Goal: Task Accomplishment & Management: Use online tool/utility

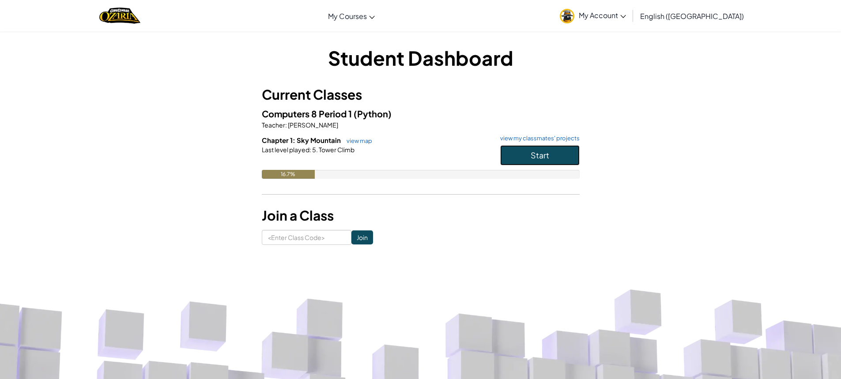
click at [541, 150] on span "Start" at bounding box center [539, 155] width 19 height 10
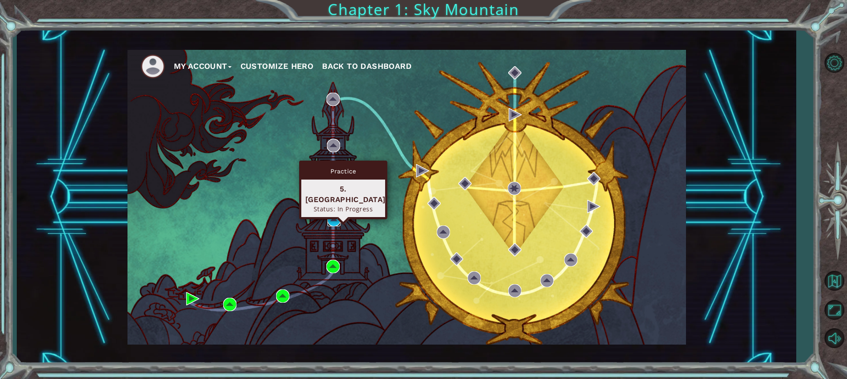
click at [334, 221] on img at bounding box center [333, 219] width 13 height 13
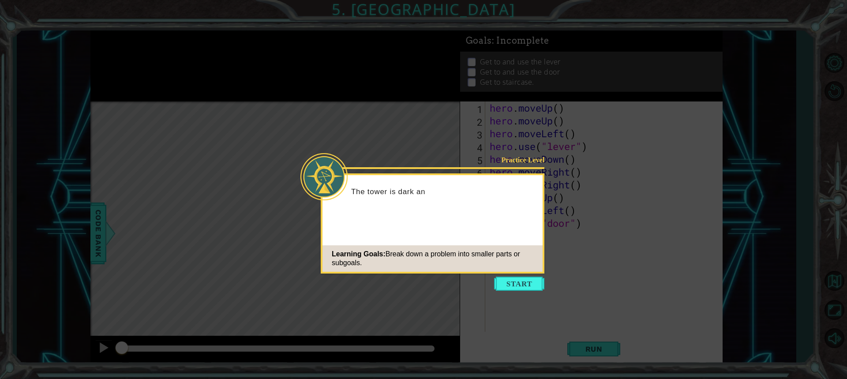
click at [522, 276] on icon at bounding box center [423, 189] width 847 height 379
click at [520, 290] on button "Start" at bounding box center [519, 284] width 50 height 14
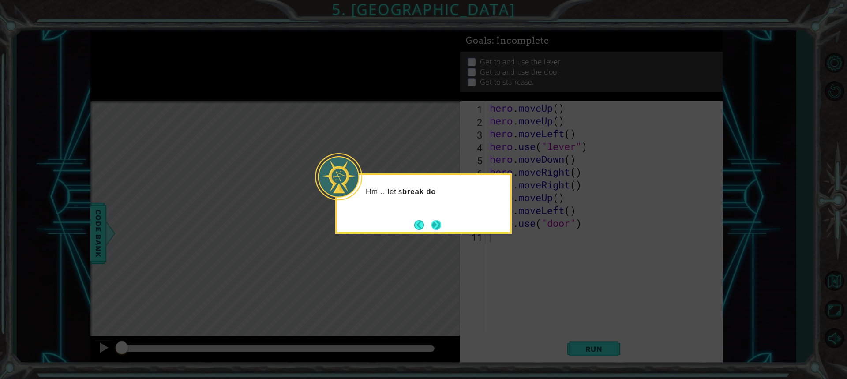
click at [434, 220] on button "Next" at bounding box center [437, 225] width 10 height 10
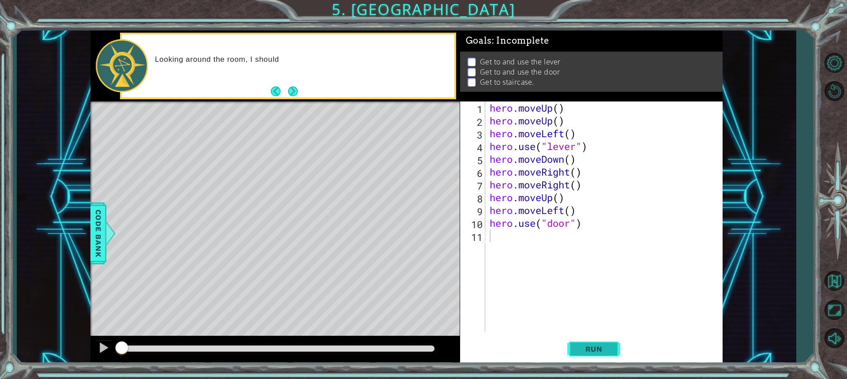
click at [609, 348] on span "Run" at bounding box center [594, 349] width 35 height 9
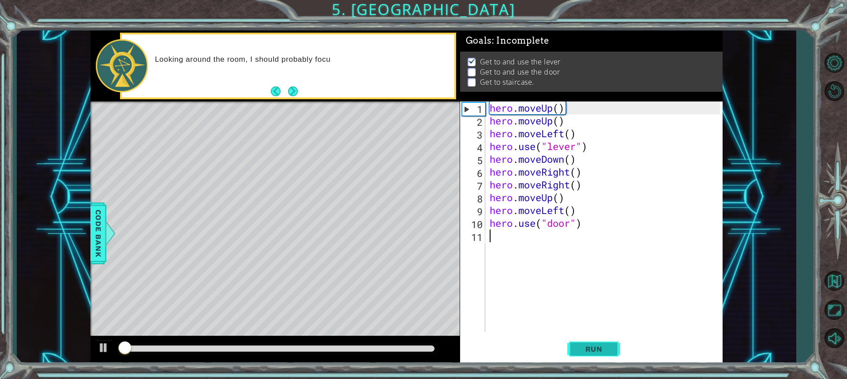
scroll to position [1, 0]
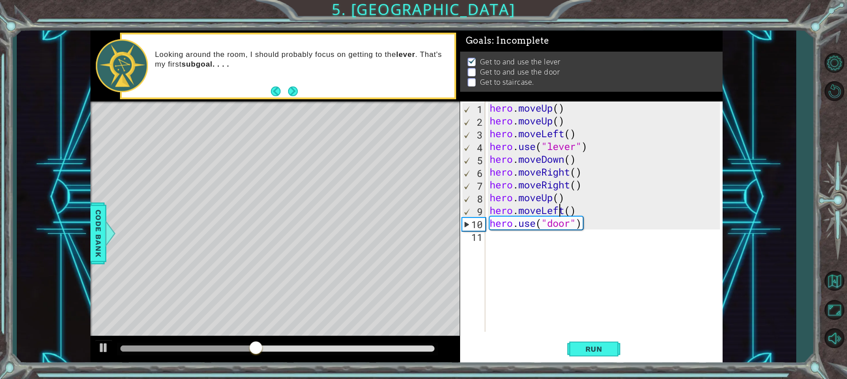
click at [562, 212] on div "hero . moveUp ( ) hero . moveUp ( ) hero . moveLeft ( ) hero . use ( "lever" ) …" at bounding box center [606, 230] width 237 height 256
click at [564, 207] on div "hero . moveUp ( ) hero . moveUp ( ) hero . moveLeft ( ) hero . use ( "lever" ) …" at bounding box center [606, 230] width 237 height 256
click at [606, 221] on div "hero.moveR ight press enter" at bounding box center [567, 234] width 167 height 32
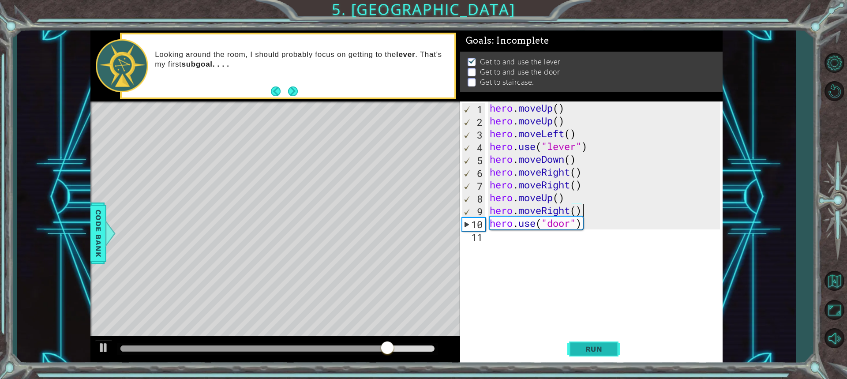
type textarea "hero.moveRight()"
click at [587, 352] on span "Run" at bounding box center [594, 349] width 35 height 9
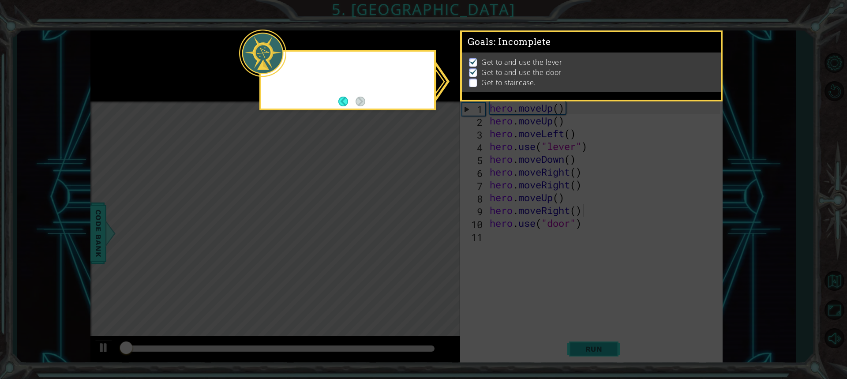
scroll to position [1, 0]
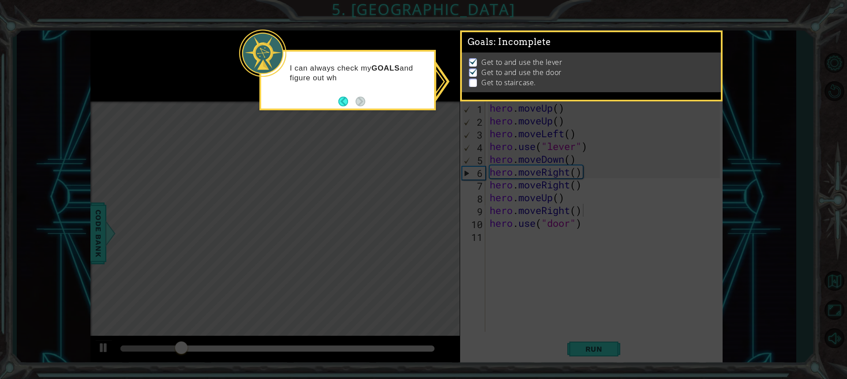
click at [491, 84] on p "Get to staircase." at bounding box center [508, 83] width 54 height 10
click at [354, 101] on button "Back" at bounding box center [346, 102] width 17 height 10
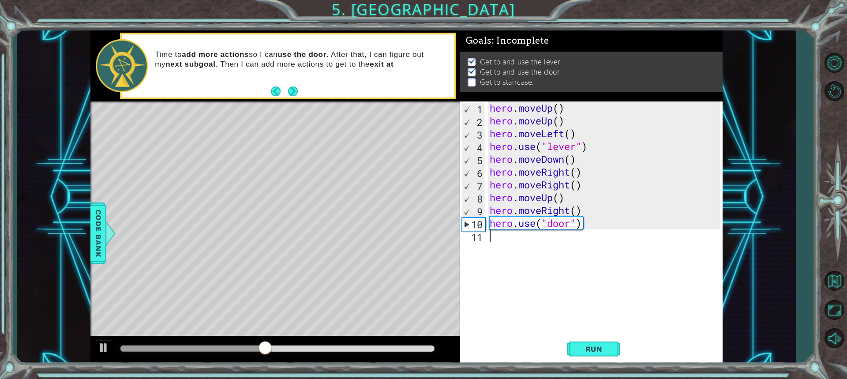
click at [563, 240] on div "hero . moveUp ( ) hero . moveUp ( ) hero . moveLeft ( ) hero . use ( "lever" ) …" at bounding box center [606, 230] width 237 height 256
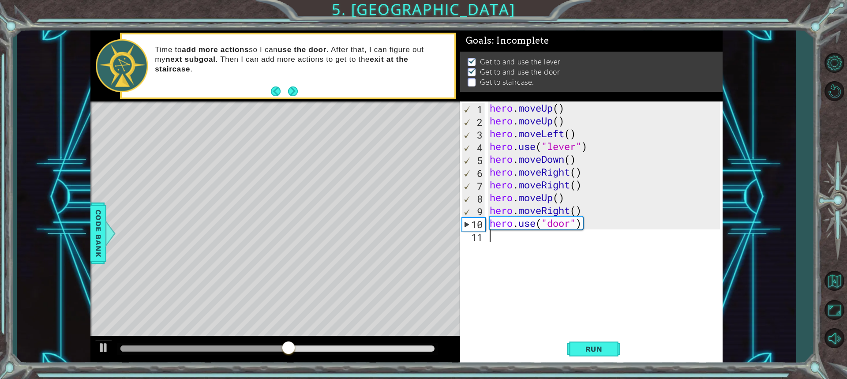
type textarea "m"
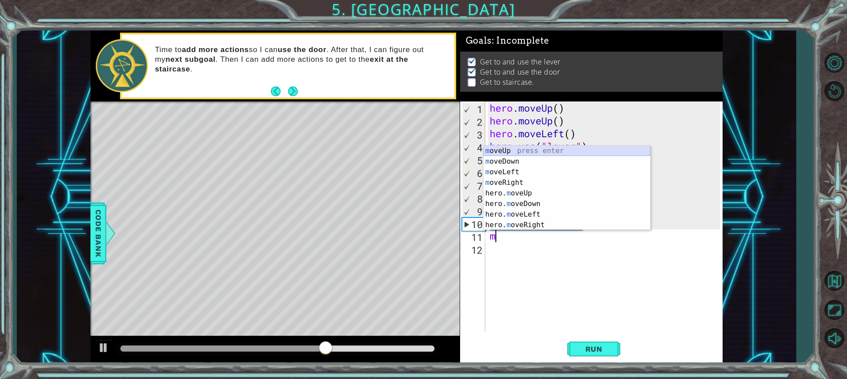
click at [590, 150] on div "m oveUp press enter m oveDown press enter m oveLeft press enter m oveRight pres…" at bounding box center [567, 199] width 167 height 106
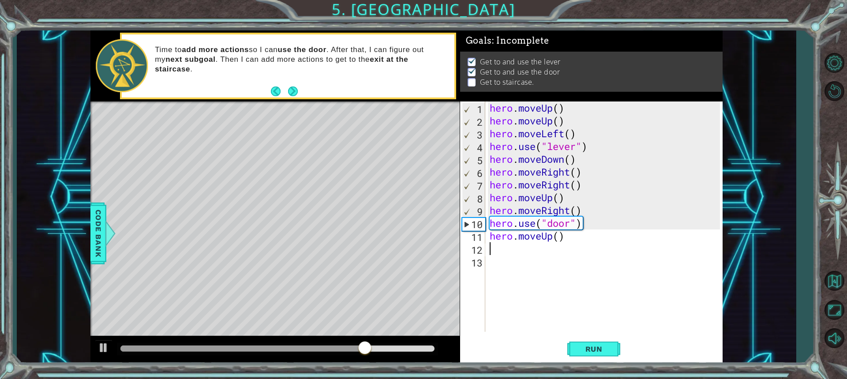
type textarea "u"
click at [555, 222] on div "hero.move U p press enter hero. u se press enter" at bounding box center [567, 243] width 167 height 42
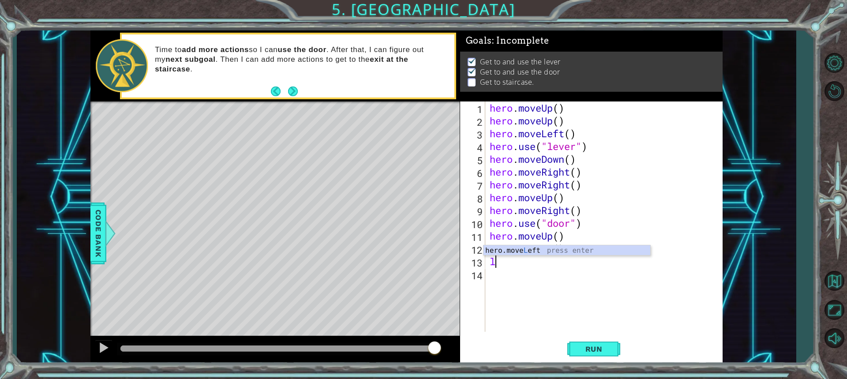
type textarea "le"
click at [509, 248] on div "hero.move Le ft press enter" at bounding box center [567, 261] width 167 height 32
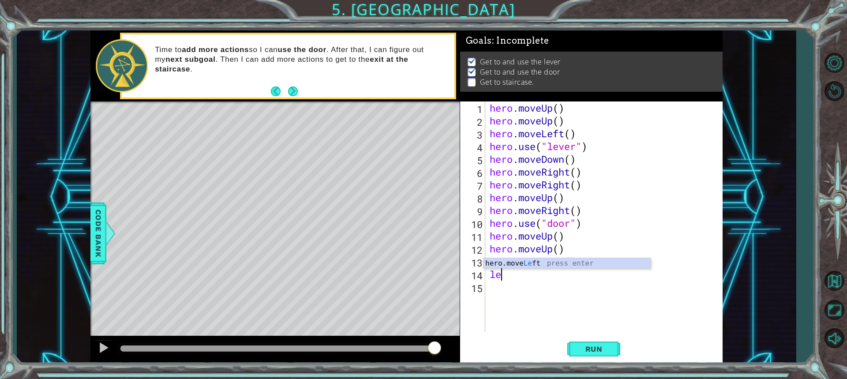
type textarea "left"
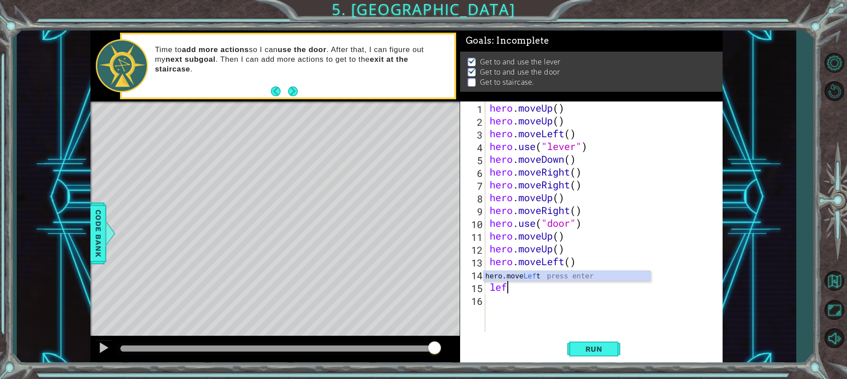
type textarea "left"
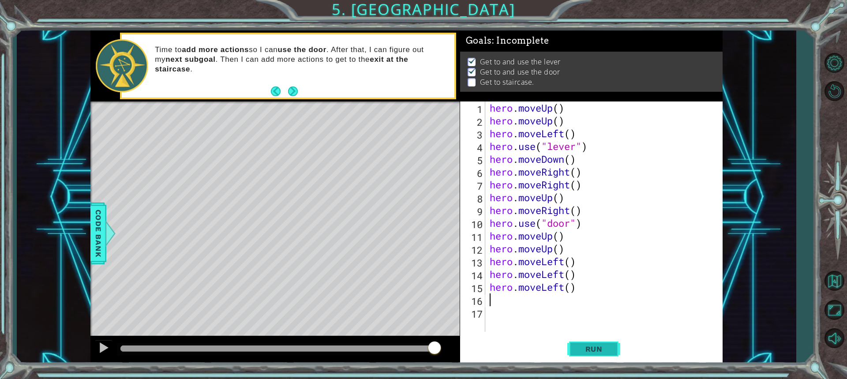
click at [592, 346] on span "Run" at bounding box center [594, 349] width 35 height 9
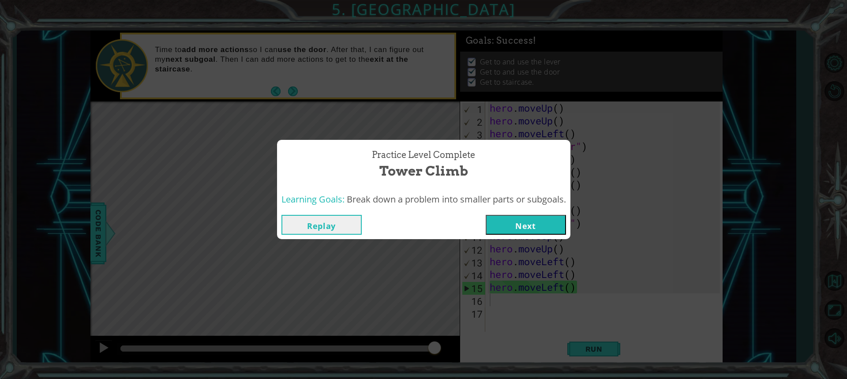
click at [520, 229] on button "Next" at bounding box center [526, 225] width 80 height 20
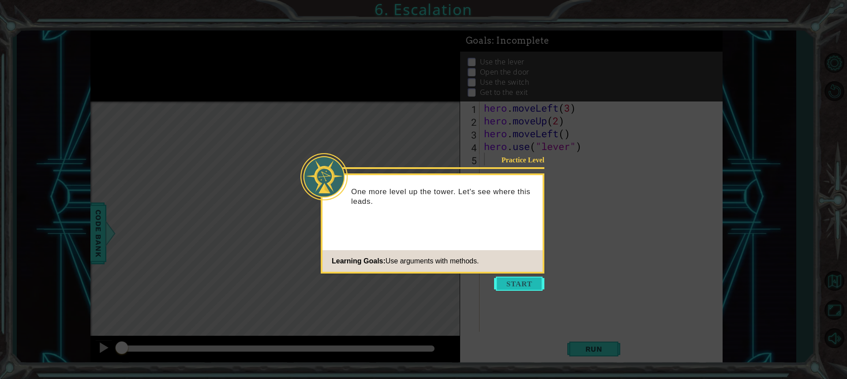
click at [530, 280] on button "Start" at bounding box center [519, 284] width 50 height 14
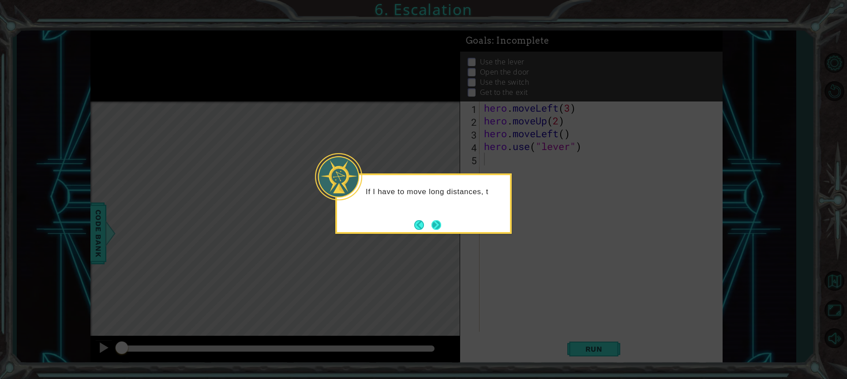
click at [435, 222] on button "Next" at bounding box center [437, 225] width 10 height 10
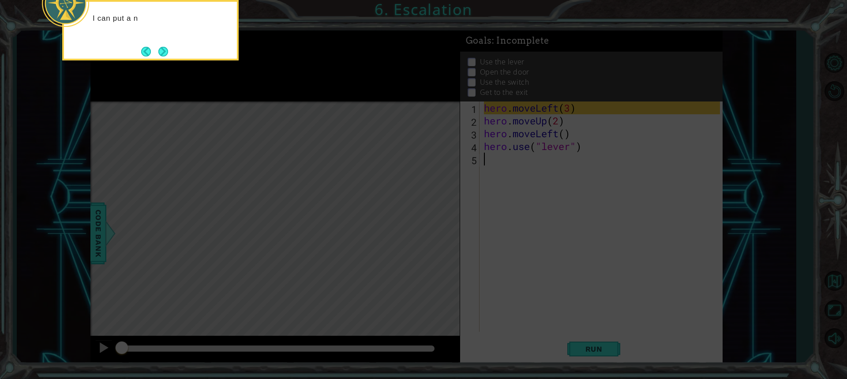
click at [435, 222] on icon at bounding box center [423, 56] width 847 height 645
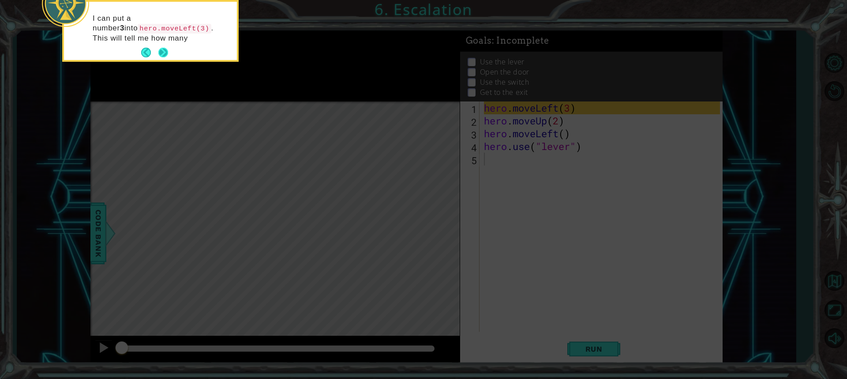
click at [162, 52] on button "Next" at bounding box center [163, 53] width 10 height 10
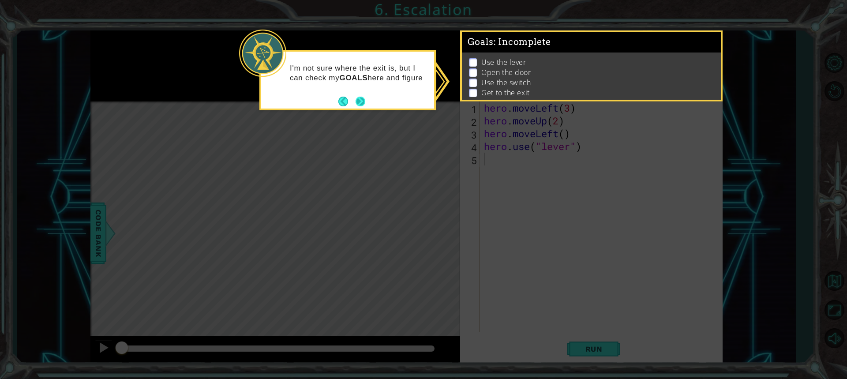
click at [362, 98] on button "Next" at bounding box center [361, 102] width 10 height 10
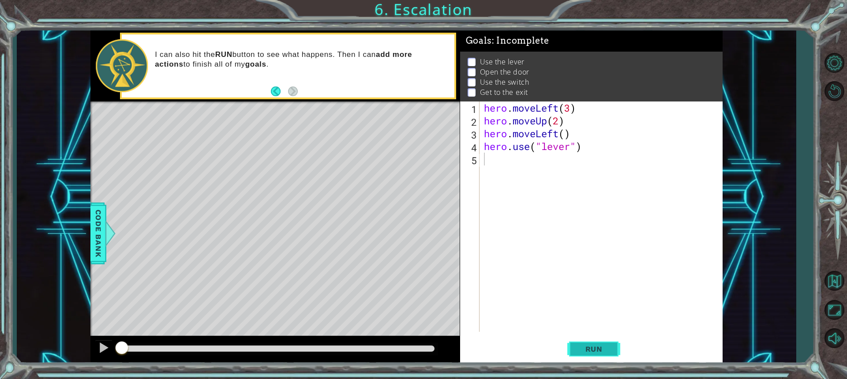
click at [594, 357] on button "Run" at bounding box center [594, 349] width 53 height 26
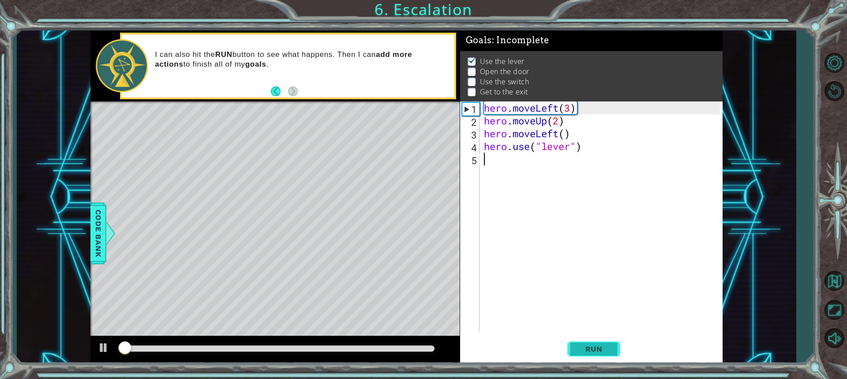
scroll to position [6, 0]
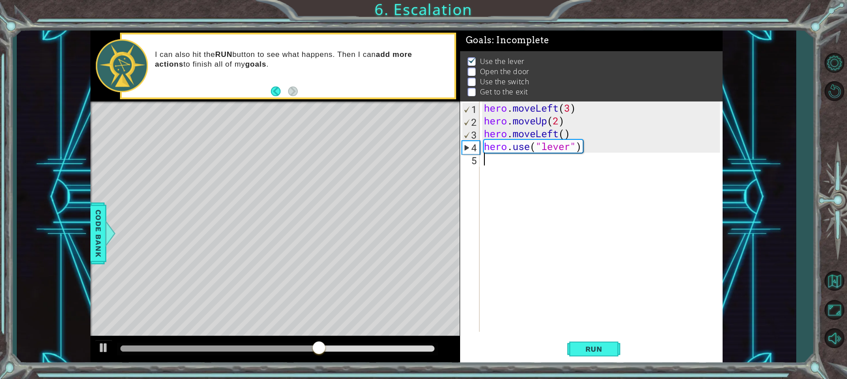
click at [544, 165] on div "hero . moveLeft ( 3 ) hero . moveUp ( 2 ) hero . moveLeft ( ) hero . use ( "lev…" at bounding box center [603, 230] width 242 height 256
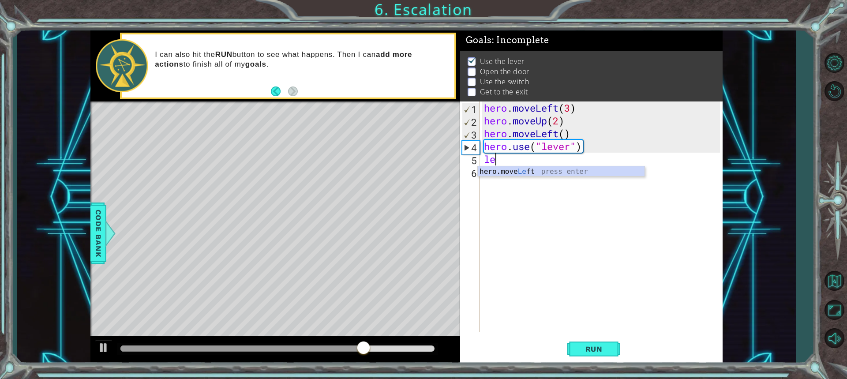
type textarea "hero.moveLeft(1)"
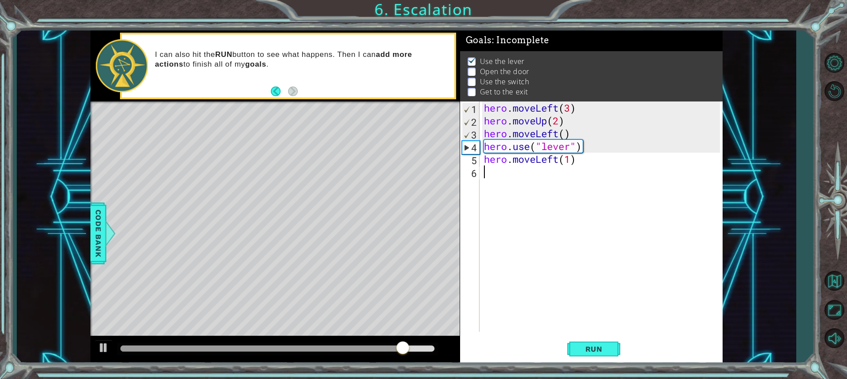
click at [538, 176] on div "hero . moveLeft ( 3 ) hero . moveUp ( 2 ) hero . moveLeft ( ) hero . use ( "lev…" at bounding box center [603, 230] width 242 height 256
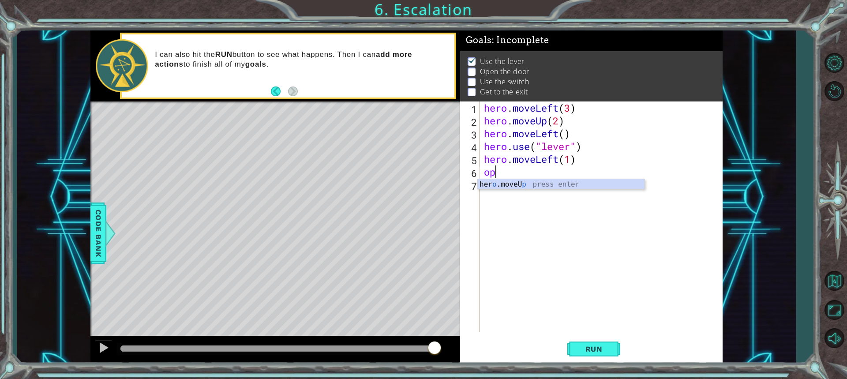
scroll to position [0, 0]
type textarea "o"
type textarea "f"
type textarea "d"
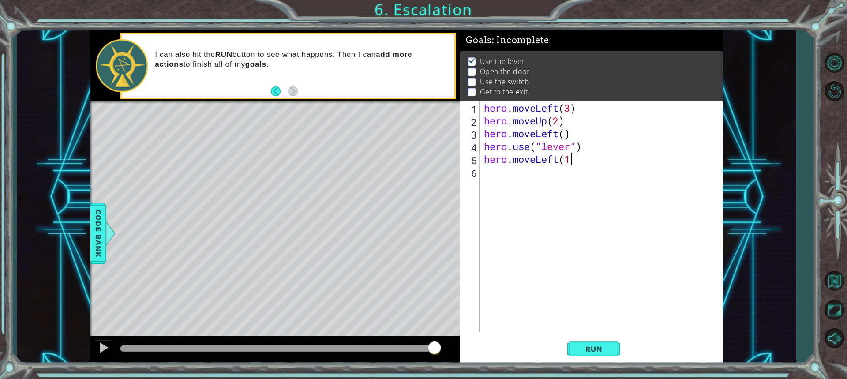
type textarea "hero.moveLeft(1)"
type textarea "hero.use("door")"
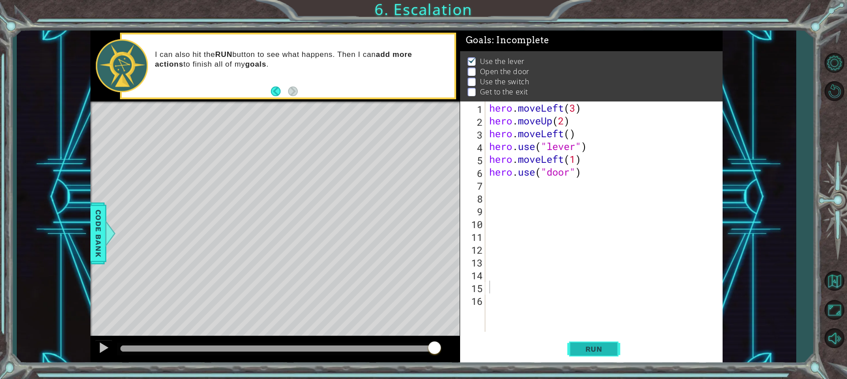
click at [594, 338] on button "Run" at bounding box center [594, 349] width 53 height 26
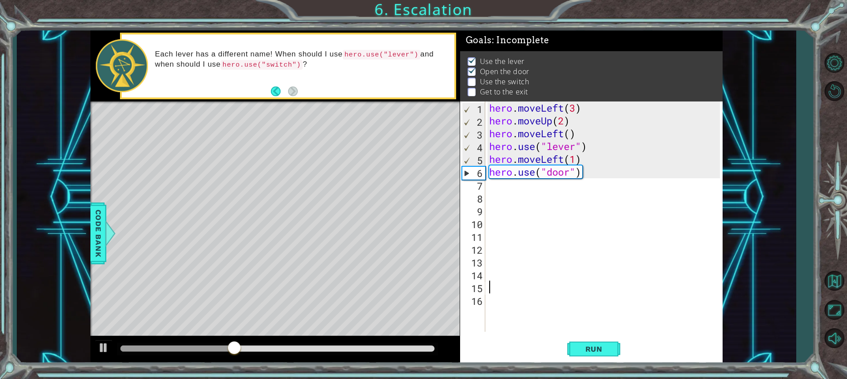
click at [514, 193] on div "hero . moveLeft ( 3 ) hero . moveUp ( 2 ) hero . moveLeft ( ) hero . use ( "lev…" at bounding box center [606, 230] width 237 height 256
click at [531, 183] on div "hero . moveLeft ( 3 ) hero . moveUp ( 2 ) hero . moveLeft ( ) hero . use ( "lev…" at bounding box center [606, 230] width 237 height 256
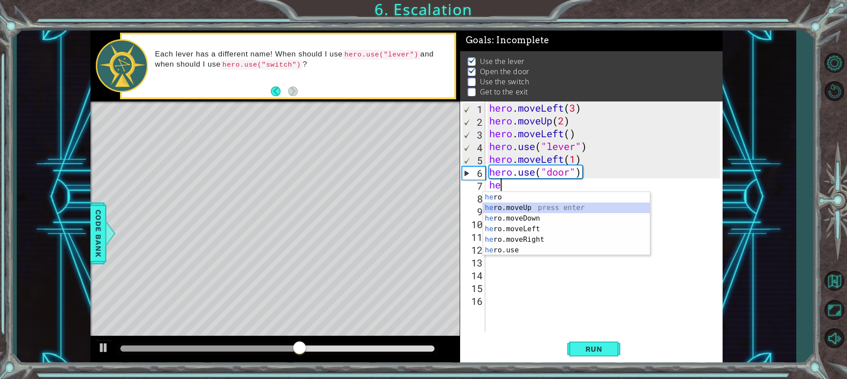
click at [510, 211] on div "he ro press enter he ro.moveUp press enter he ro.moveDown press enter he ro.mov…" at bounding box center [566, 234] width 167 height 85
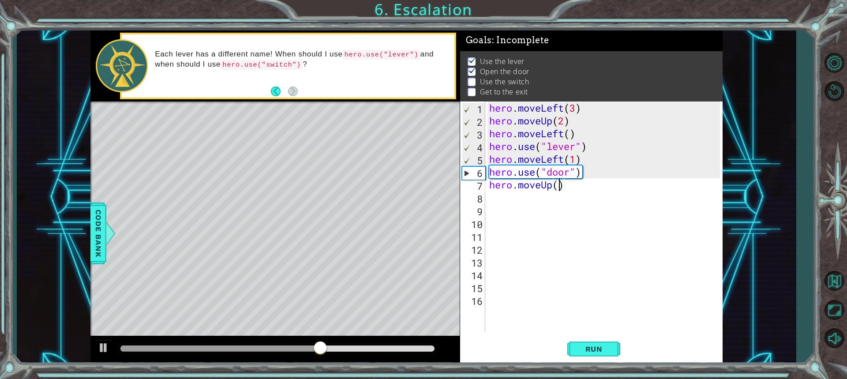
type textarea "hero.moveUp(2)"
click at [504, 199] on div "hero . moveLeft ( 3 ) hero . moveUp ( 2 ) hero . moveLeft ( ) hero . use ( "lev…" at bounding box center [606, 230] width 237 height 256
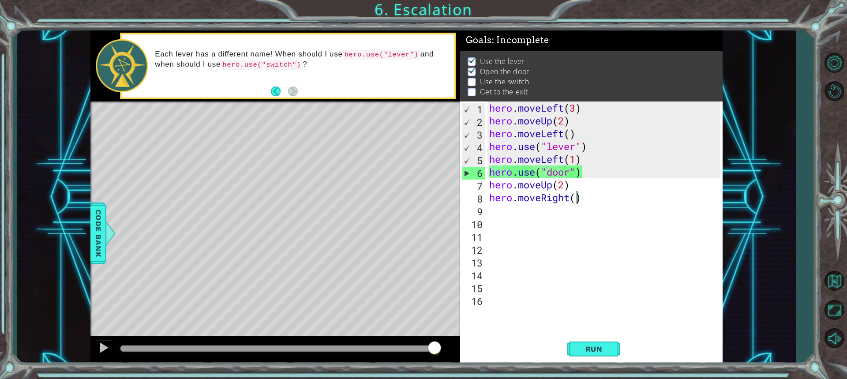
type textarea "hero.moveRight(2)"
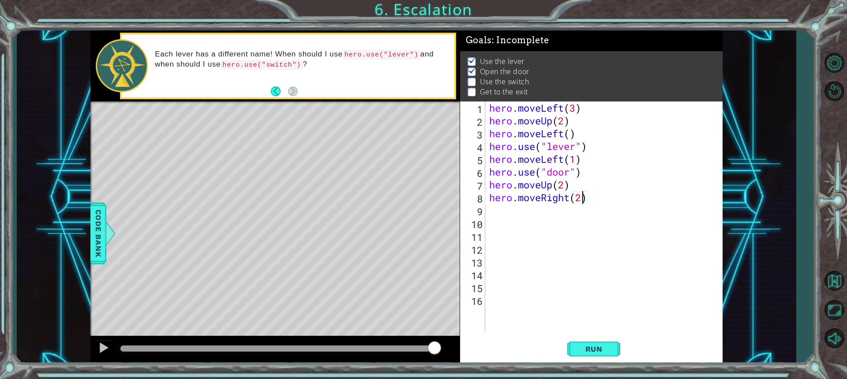
scroll to position [0, 4]
click at [514, 209] on div "hero . moveLeft ( 3 ) hero . moveUp ( 2 ) hero . moveLeft ( ) hero . use ( "lev…" at bounding box center [606, 230] width 237 height 256
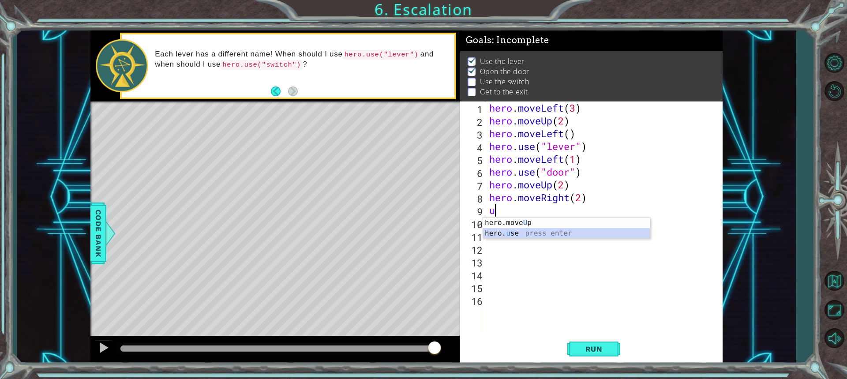
click at [542, 234] on div "hero.move U p press enter hero. u se press enter" at bounding box center [566, 239] width 167 height 42
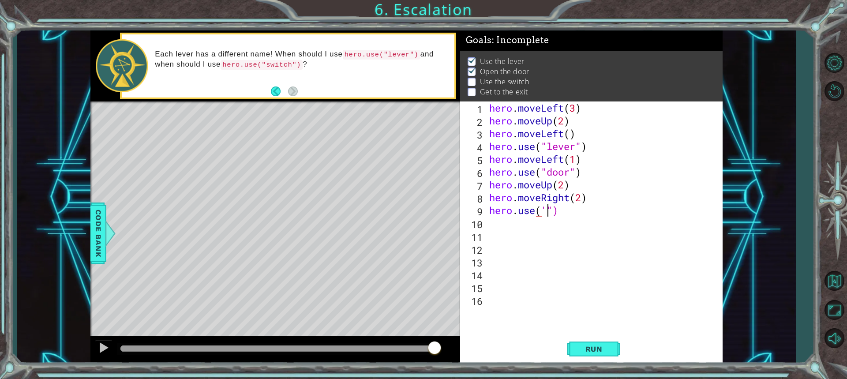
scroll to position [0, 3]
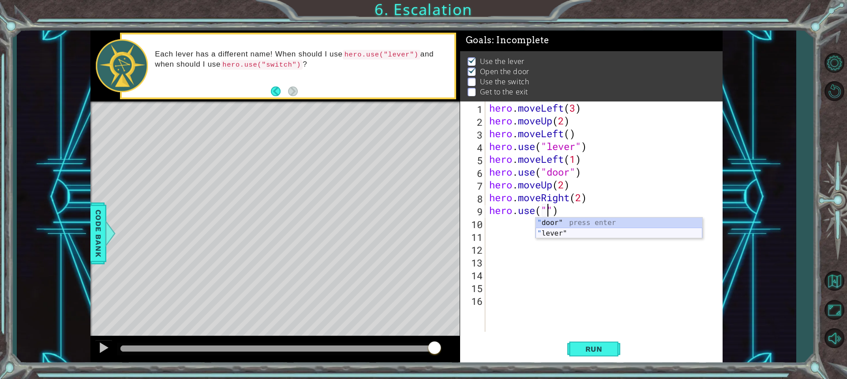
click at [567, 234] on div "" door" press enter " lever" press enter" at bounding box center [619, 239] width 167 height 42
type textarea "hero.use("lever")"
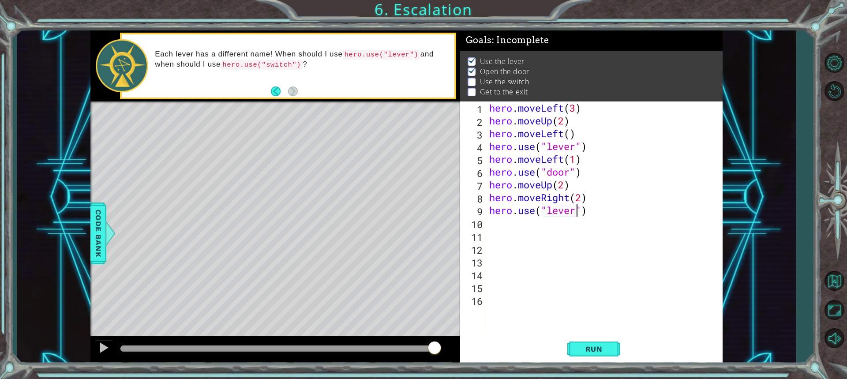
click at [552, 226] on div "hero . moveLeft ( 3 ) hero . moveUp ( 2 ) hero . moveLeft ( ) hero . use ( "lev…" at bounding box center [606, 230] width 237 height 256
type textarea "hero.moveRight(1)"
click at [601, 240] on div "hero . moveLeft ( 3 ) hero . moveUp ( 2 ) hero . moveLeft ( ) hero . use ( "lev…" at bounding box center [606, 230] width 237 height 256
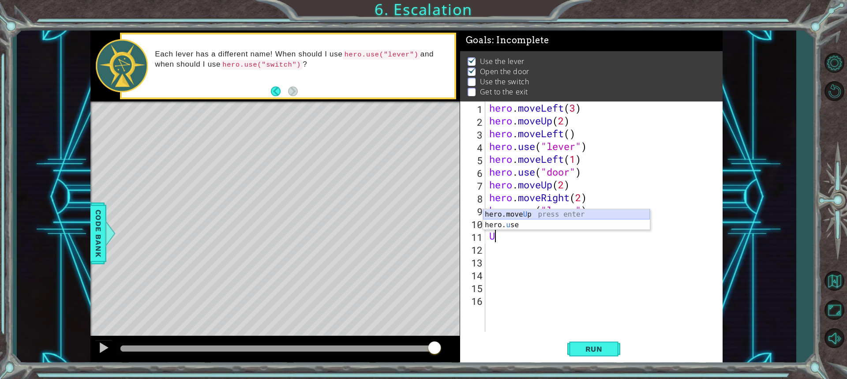
click at [602, 210] on div "hero.move U p press enter hero. u se press enter" at bounding box center [566, 230] width 167 height 42
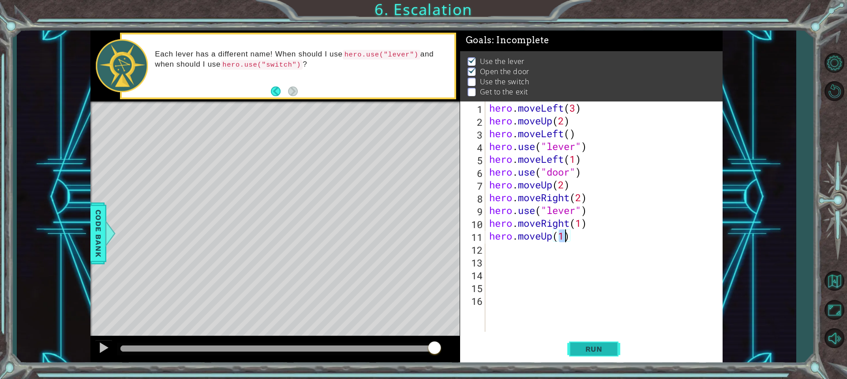
type textarea "hero.moveUp(1)"
click at [595, 350] on span "Run" at bounding box center [594, 349] width 35 height 9
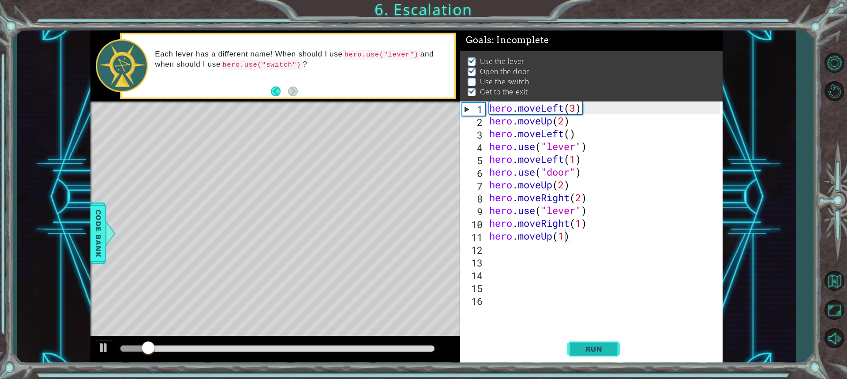
click at [597, 347] on span "Run" at bounding box center [594, 349] width 35 height 9
click at [570, 252] on div "hero . moveLeft ( 3 ) hero . moveUp ( 2 ) hero . moveLeft ( ) hero . use ( "lev…" at bounding box center [606, 230] width 237 height 256
type textarea "D"
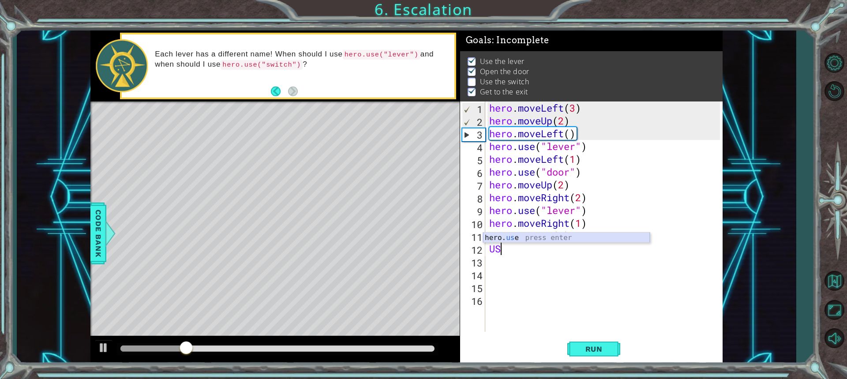
click at [595, 235] on div "hero. us e press enter" at bounding box center [566, 249] width 167 height 32
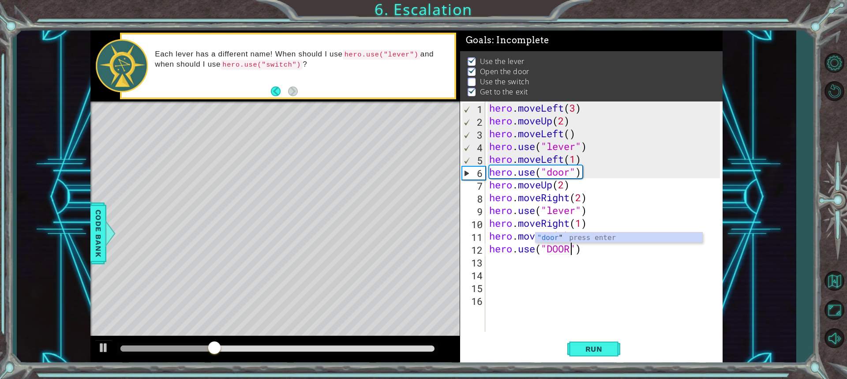
scroll to position [0, 4]
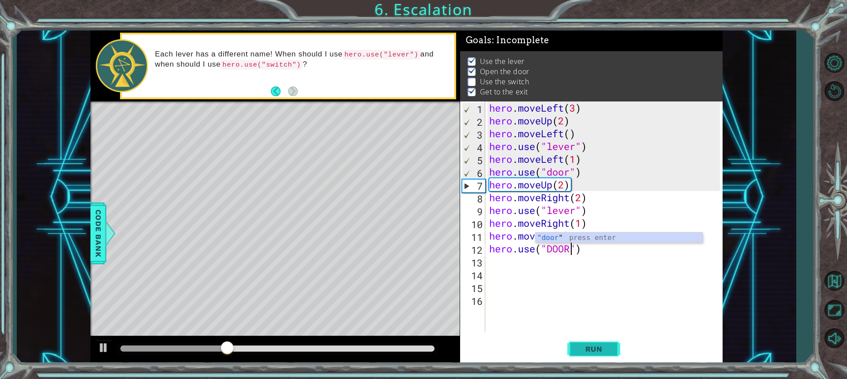
click at [581, 354] on button "Run" at bounding box center [594, 349] width 53 height 26
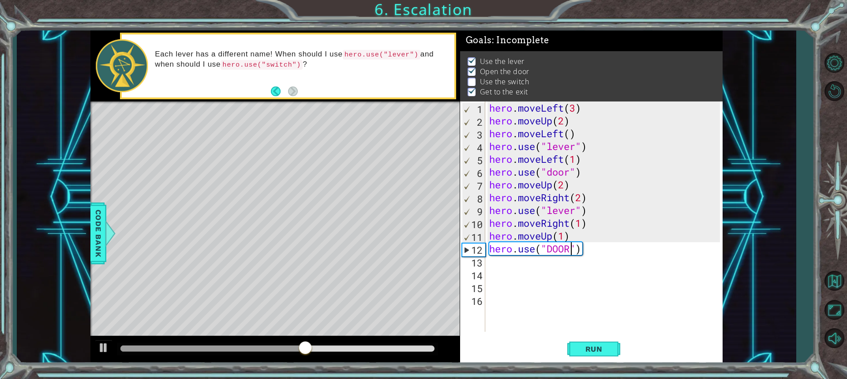
click at [577, 215] on div "hero . moveLeft ( 3 ) hero . moveUp ( 2 ) hero . moveLeft ( ) hero . use ( "lev…" at bounding box center [606, 230] width 237 height 256
type textarea "hero.use("switch")"
click at [606, 356] on button "Run" at bounding box center [594, 349] width 53 height 26
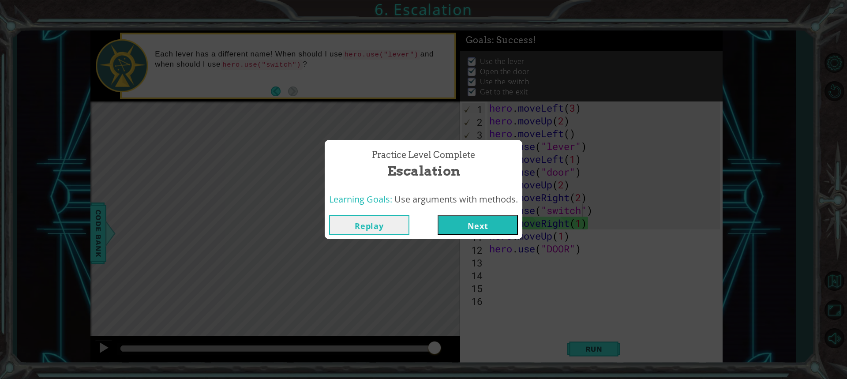
click at [509, 220] on button "Next" at bounding box center [478, 225] width 80 height 20
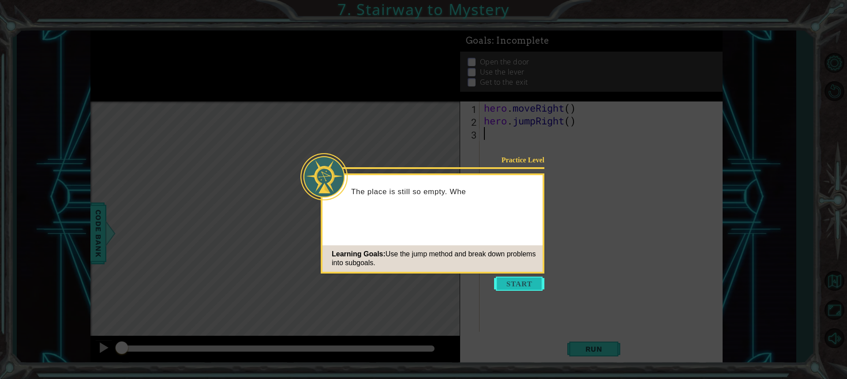
click at [526, 277] on button "Start" at bounding box center [519, 284] width 50 height 14
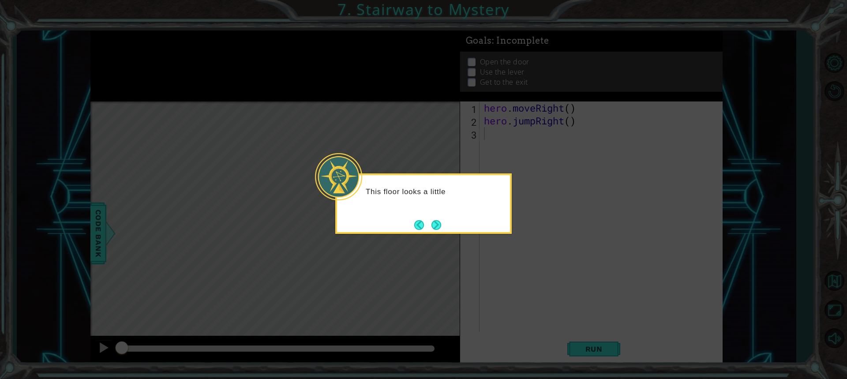
click at [440, 214] on div "This floor looks a little" at bounding box center [423, 203] width 177 height 60
drag, startPoint x: 440, startPoint y: 214, endPoint x: 437, endPoint y: 220, distance: 6.9
click at [441, 215] on div "This floor looks a little more c" at bounding box center [423, 203] width 177 height 60
click at [437, 220] on button "Next" at bounding box center [437, 225] width 10 height 10
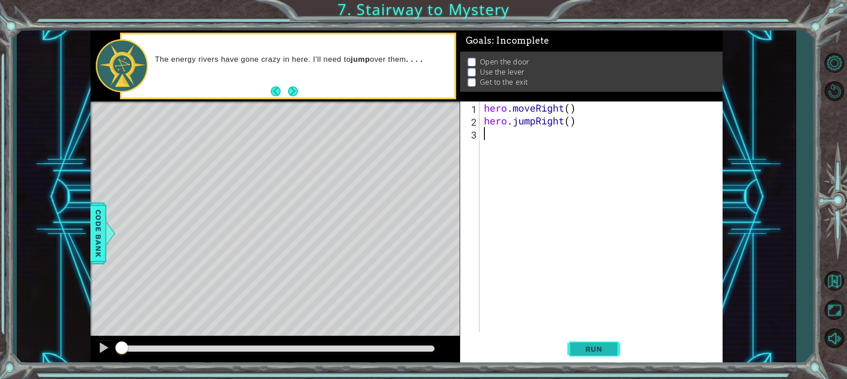
click at [584, 343] on button "Run" at bounding box center [594, 349] width 53 height 26
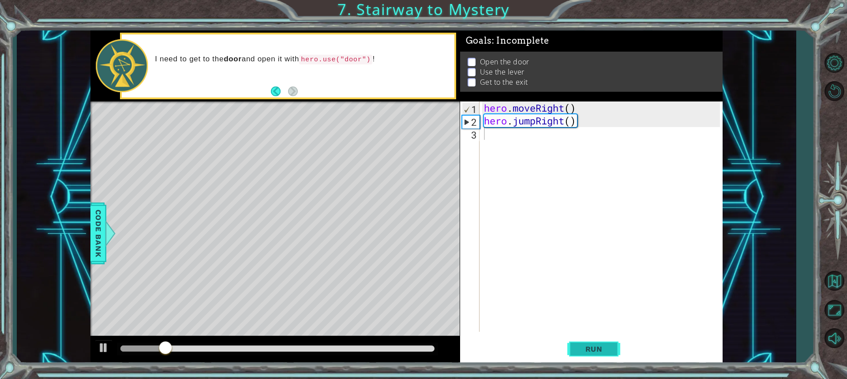
click at [577, 351] on span "Run" at bounding box center [594, 349] width 35 height 9
click at [510, 136] on div "hero . moveRight ( ) hero . jumpRight ( )" at bounding box center [603, 230] width 242 height 256
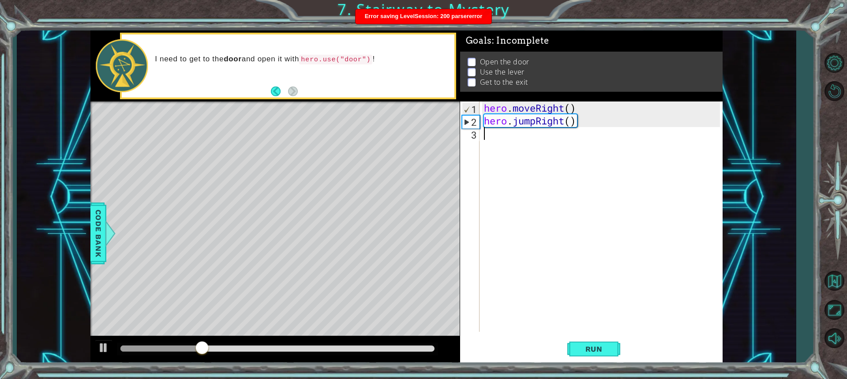
type textarea "u"
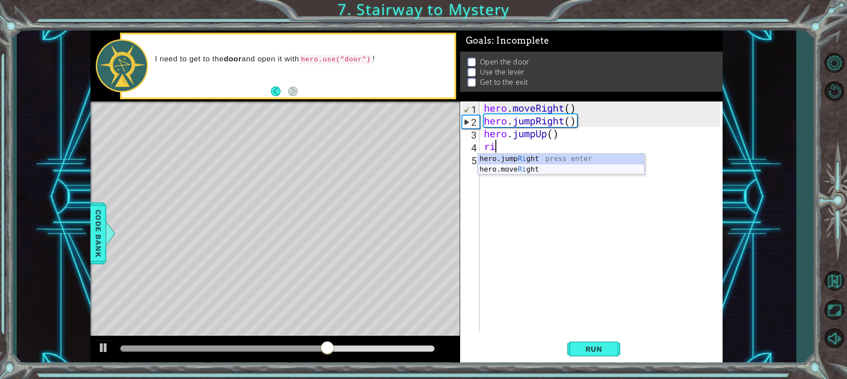
click at [570, 169] on div "hero.jump Ri ght press enter hero.move Ri ght press enter" at bounding box center [561, 175] width 167 height 42
type textarea "hero.moveRight(1)"
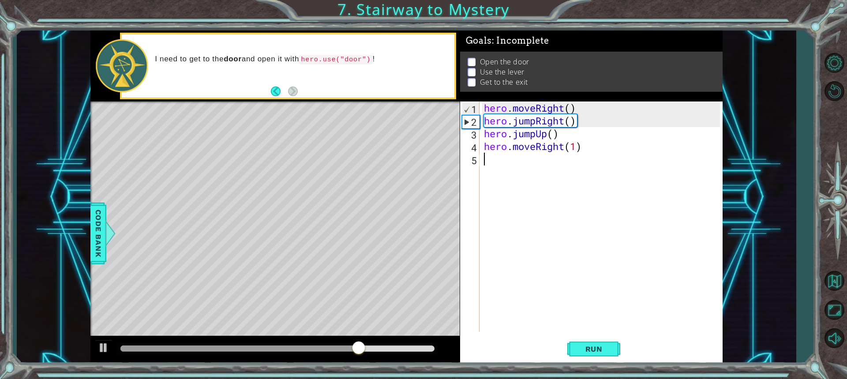
click at [533, 167] on div "hero . moveRight ( ) hero . jumpRight ( ) hero . jumpUp ( ) hero . moveRight ( …" at bounding box center [603, 230] width 242 height 256
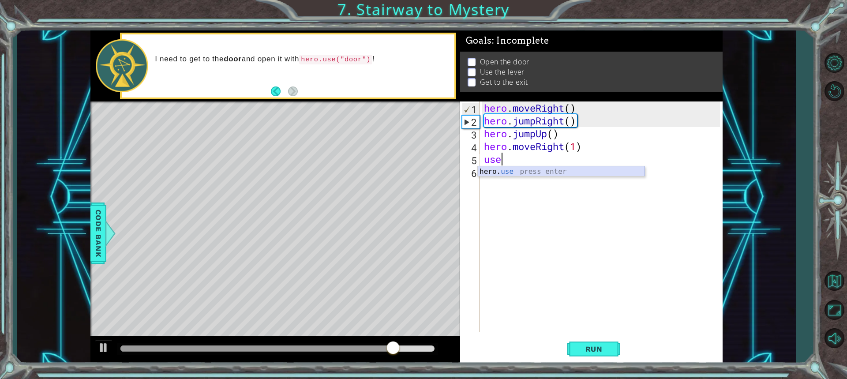
click at [532, 169] on div "hero. use press enter" at bounding box center [561, 182] width 167 height 32
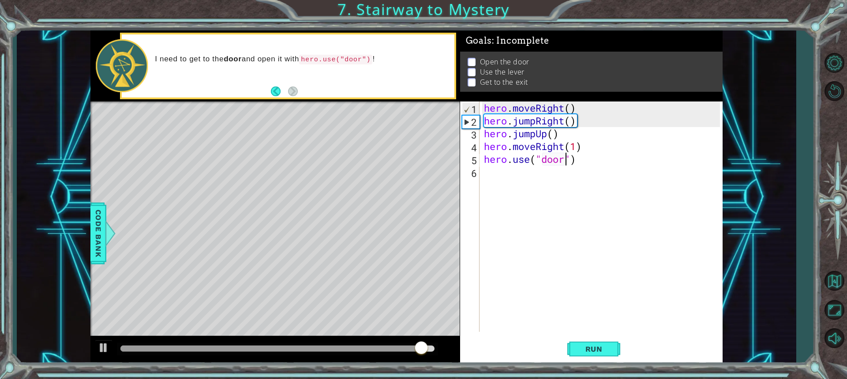
scroll to position [0, 4]
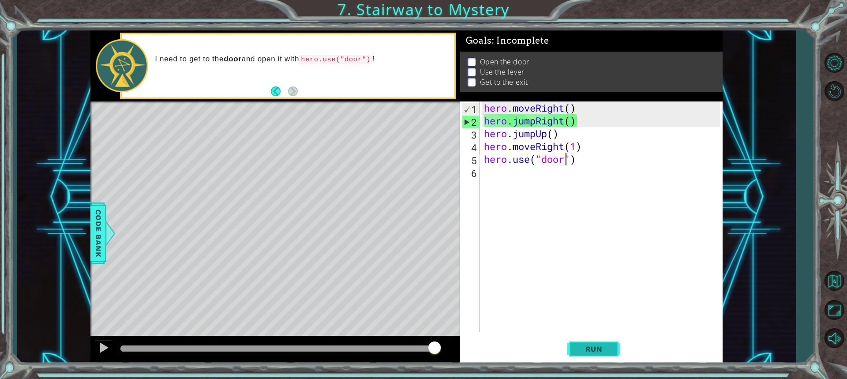
click at [597, 340] on button "Run" at bounding box center [594, 349] width 53 height 26
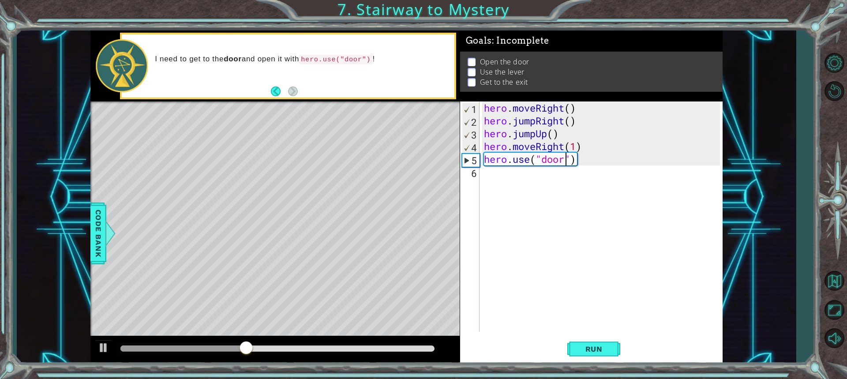
click at [535, 128] on div "hero . moveRight ( ) hero . jumpRight ( ) hero . jumpUp ( ) hero . moveRight ( …" at bounding box center [603, 230] width 242 height 256
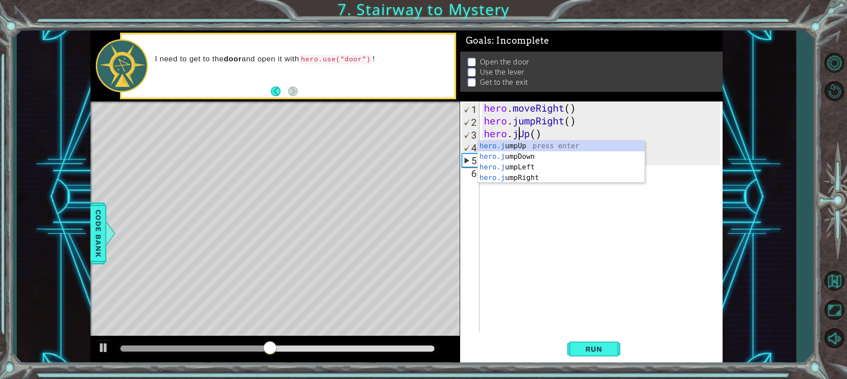
scroll to position [0, 2]
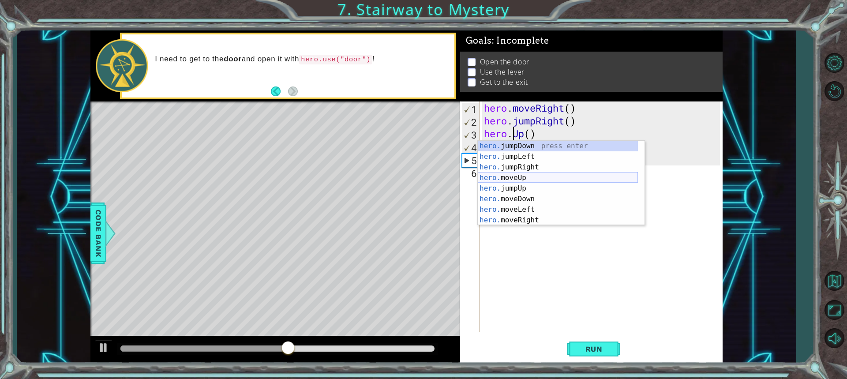
drag, startPoint x: 513, startPoint y: 177, endPoint x: 515, endPoint y: 173, distance: 4.8
click at [515, 173] on div "hero. jumpDown press enter hero. jumpLeft press enter hero. jumpRight press ent…" at bounding box center [558, 194] width 160 height 106
type textarea "hero.moveUp(1)"
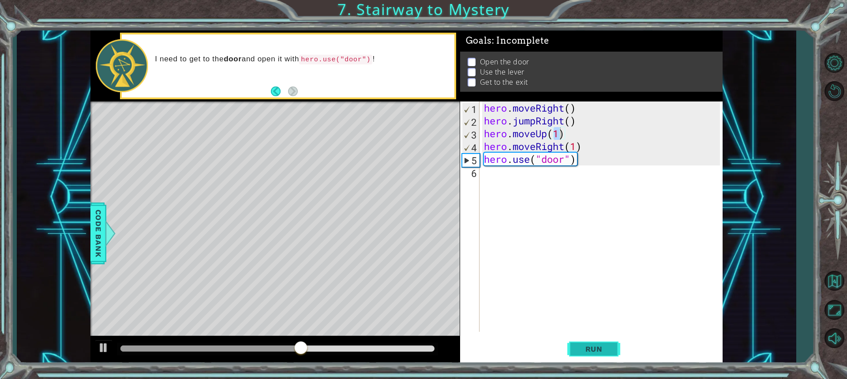
click at [590, 341] on button "Run" at bounding box center [594, 349] width 53 height 26
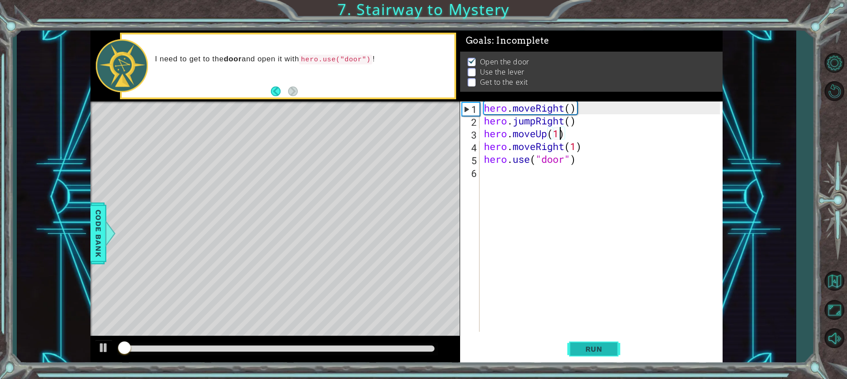
scroll to position [1, 0]
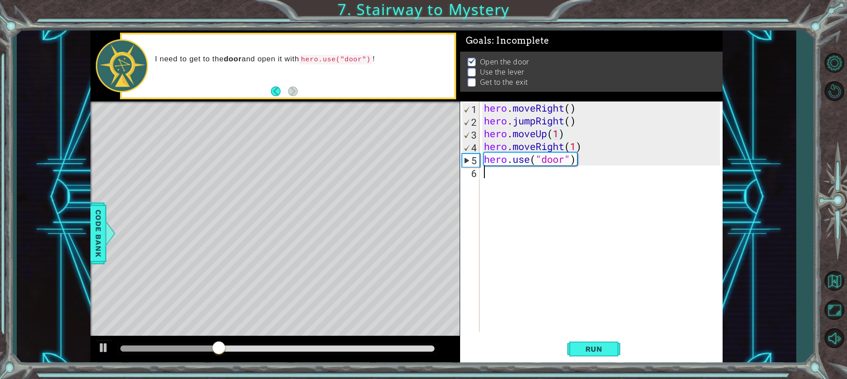
click at [500, 173] on div "hero . moveRight ( ) hero . jumpRight ( ) hero . moveUp ( 1 ) hero . moveRight …" at bounding box center [603, 230] width 242 height 256
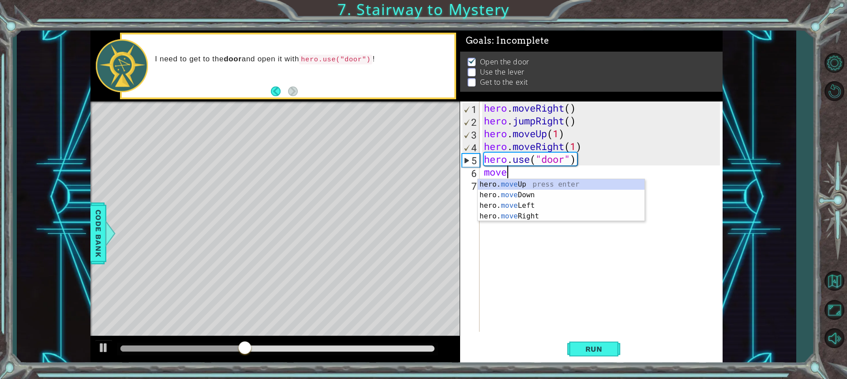
scroll to position [0, 1]
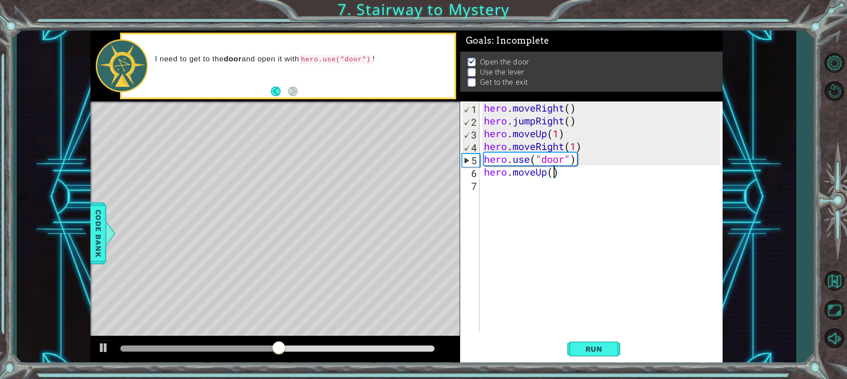
type textarea "hero.moveUp(2)"
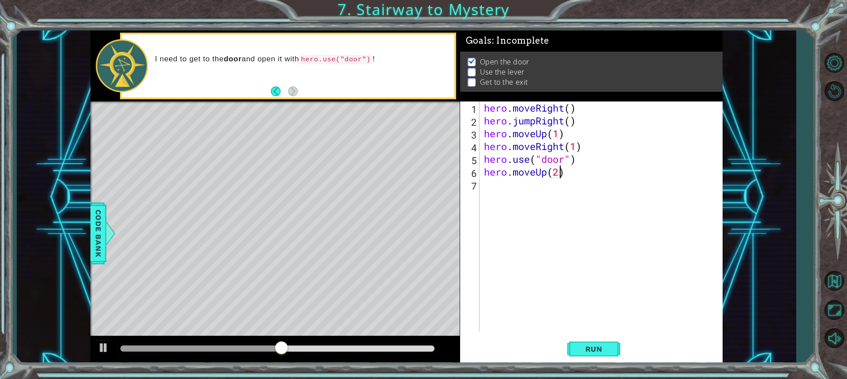
scroll to position [0, 3]
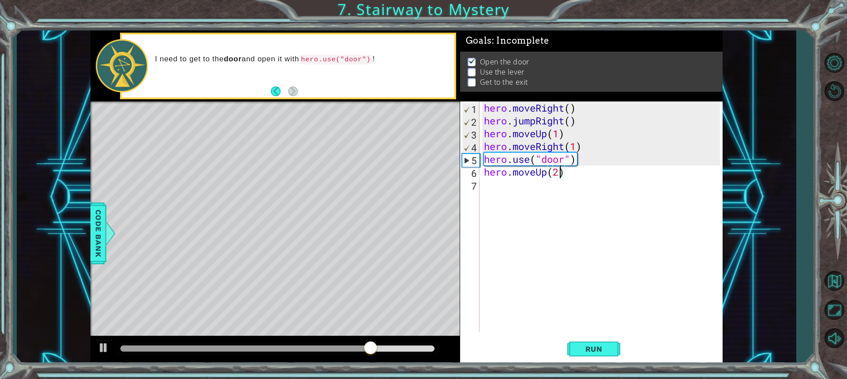
click at [547, 183] on div "hero . moveRight ( ) hero . jumpRight ( ) hero . moveUp ( 1 ) hero . moveRight …" at bounding box center [603, 230] width 242 height 256
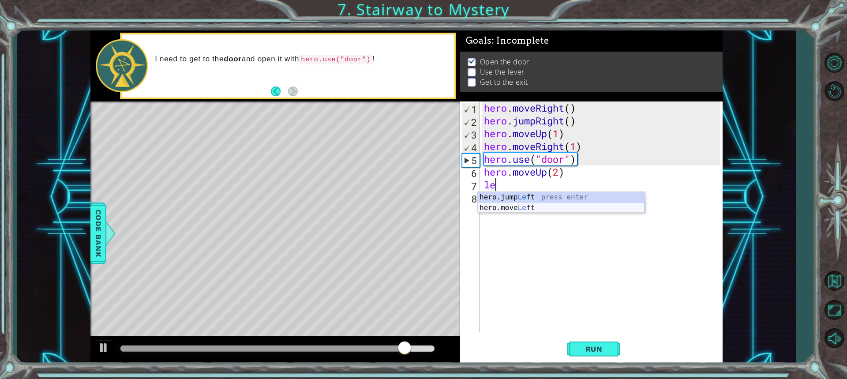
click at [520, 210] on div "hero.jump Le ft press enter hero.move Le ft press enter" at bounding box center [561, 213] width 167 height 42
type textarea "hero.moveLeft(1)"
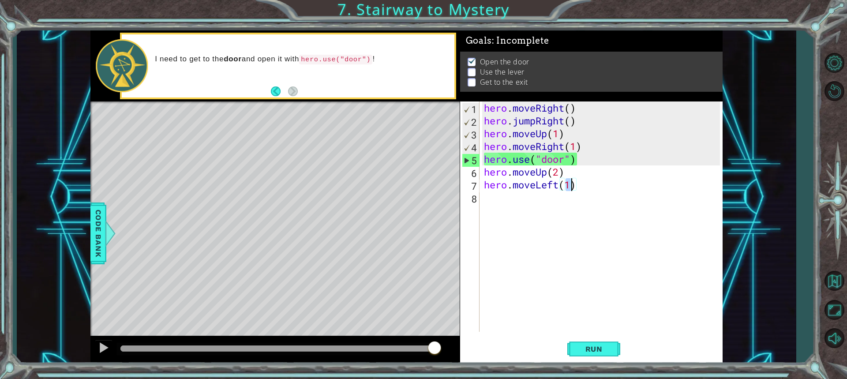
click at [520, 210] on div "hero . moveRight ( ) hero . jumpRight ( ) hero . moveUp ( 1 ) hero . moveRight …" at bounding box center [603, 230] width 242 height 256
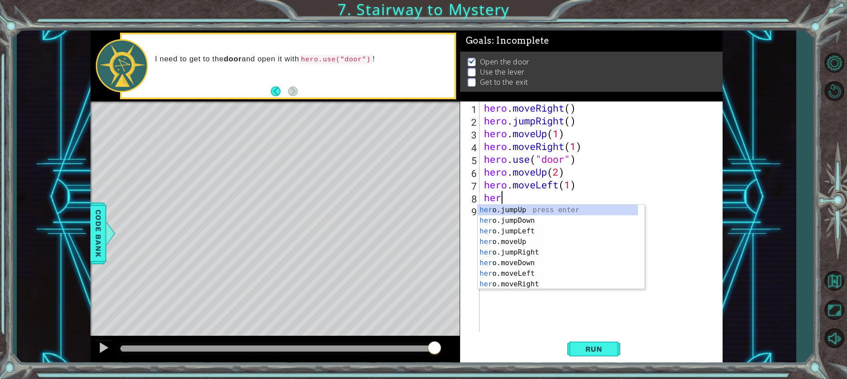
scroll to position [0, 0]
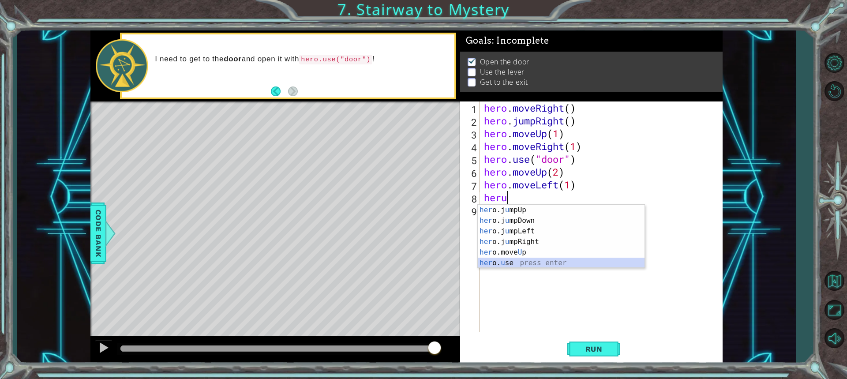
click at [530, 262] on div "her o.j u mpUp press enter her o.j u mpDown press enter her o.j u mpLeft press …" at bounding box center [561, 247] width 167 height 85
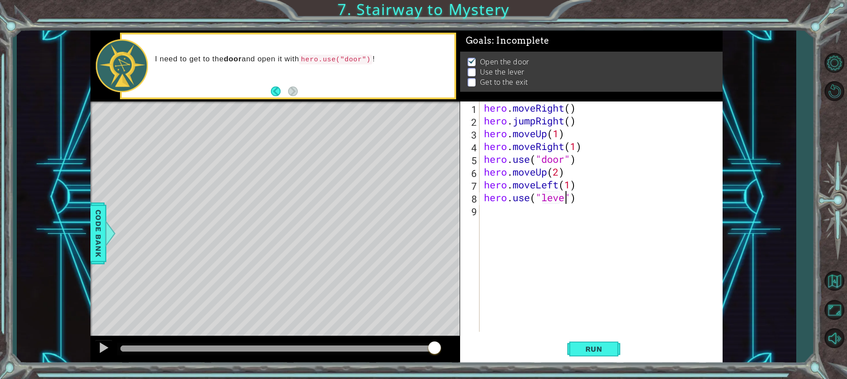
type textarea "hero.use("lever")"
click at [514, 216] on div "hero . moveRight ( ) hero . jumpRight ( ) hero . moveUp ( 1 ) hero . moveRight …" at bounding box center [603, 230] width 242 height 256
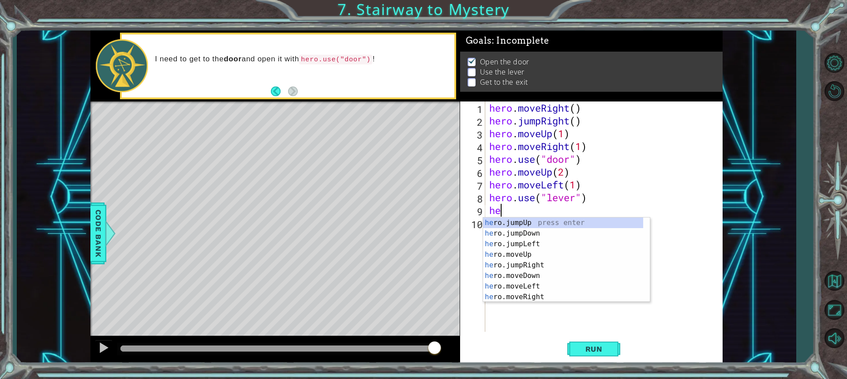
type textarea "h"
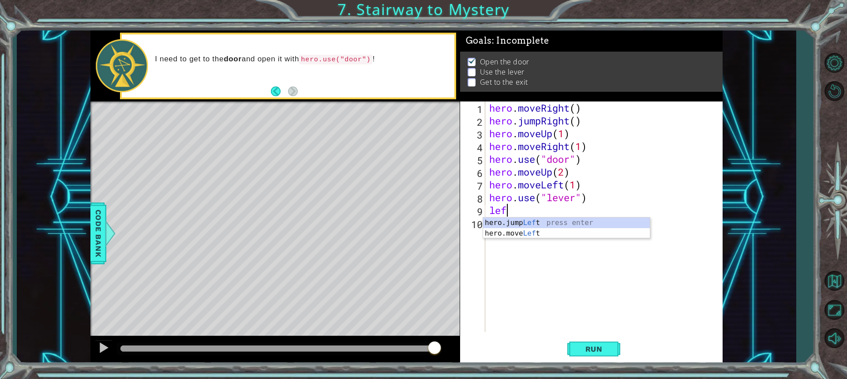
scroll to position [0, 0]
click at [512, 234] on div "hero.jump Left press enter hero.move Left press enter" at bounding box center [566, 239] width 167 height 42
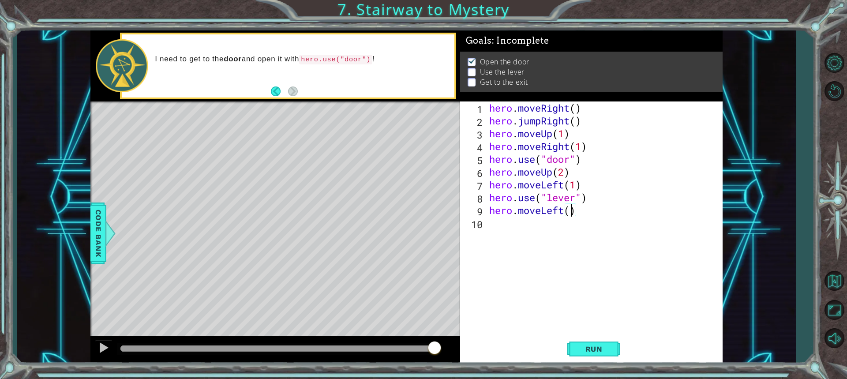
type textarea "hero.moveLeft(2)"
click at [511, 229] on div "hero . moveRight ( ) hero . jumpRight ( ) hero . moveUp ( 1 ) hero . moveRight …" at bounding box center [606, 230] width 237 height 256
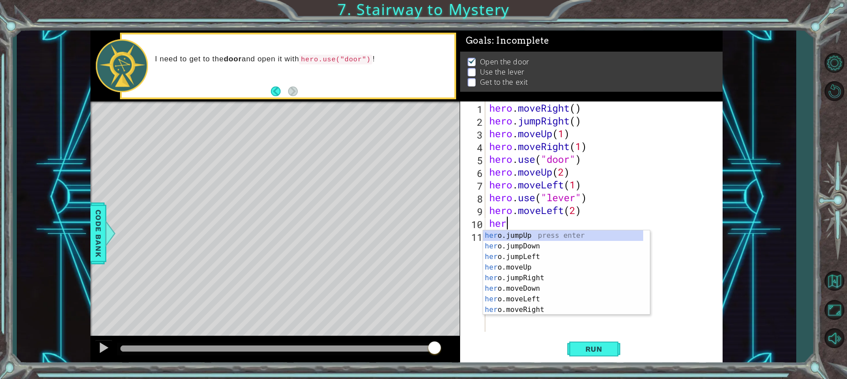
type textarea "h"
type textarea "jum"
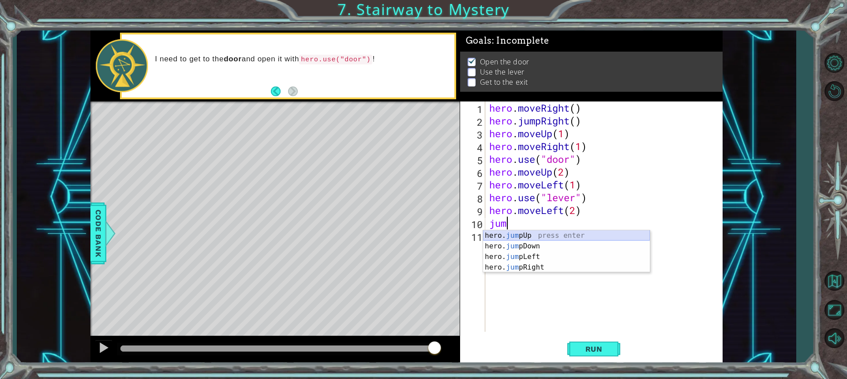
click at [541, 235] on div "hero. jum pUp press enter hero. jum pDown press enter hero. jum pLeft press ent…" at bounding box center [566, 262] width 167 height 64
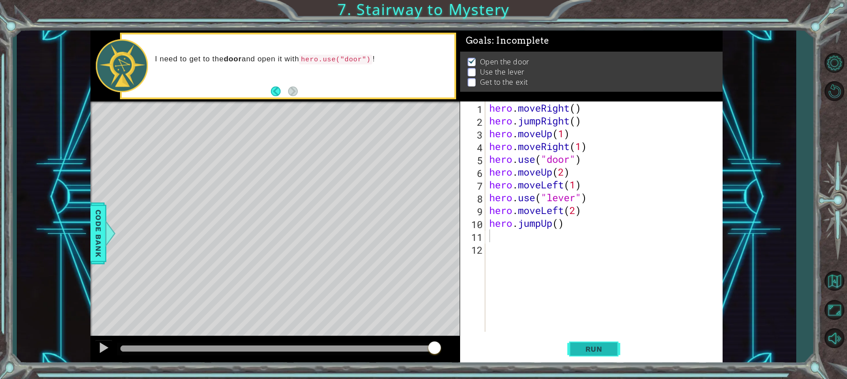
click at [585, 349] on span "Run" at bounding box center [594, 349] width 35 height 9
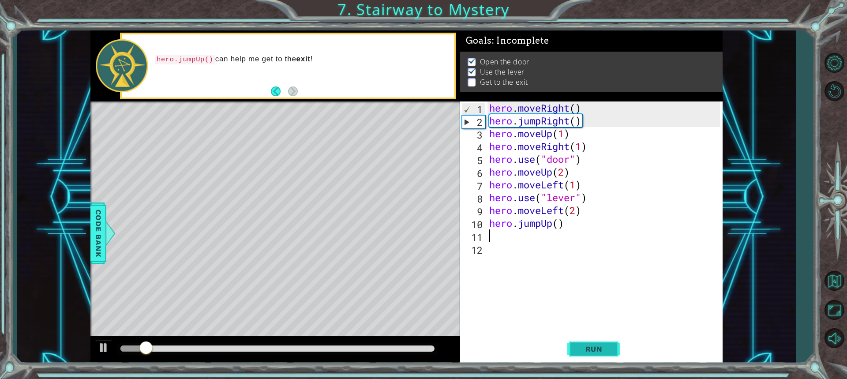
click at [585, 349] on span "Run" at bounding box center [594, 349] width 35 height 9
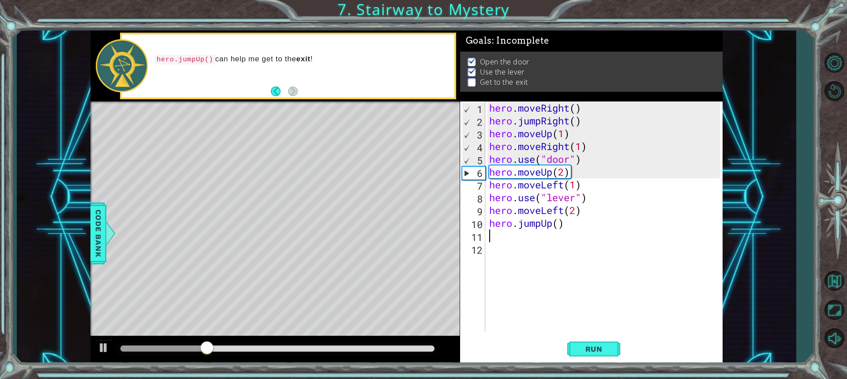
type textarea "h"
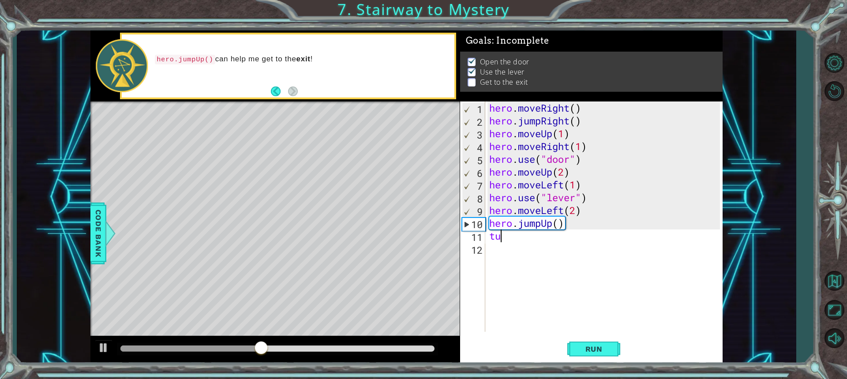
type textarea "t"
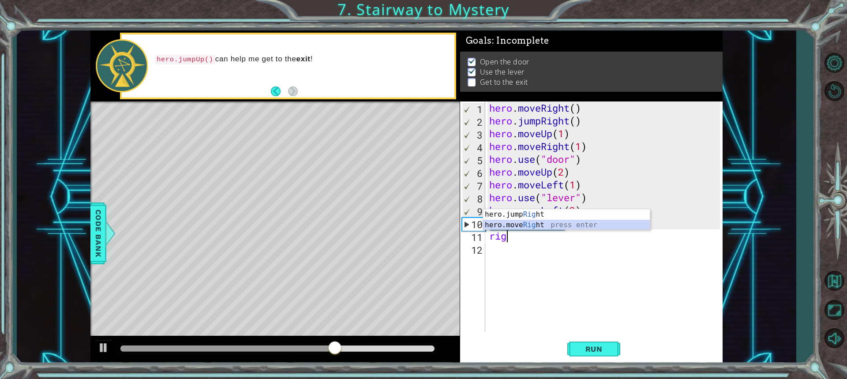
drag, startPoint x: 501, startPoint y: 224, endPoint x: 493, endPoint y: 231, distance: 10.9
click at [500, 224] on div "hero.jump Rig ht press enter hero.move Rig ht press enter" at bounding box center [566, 230] width 167 height 42
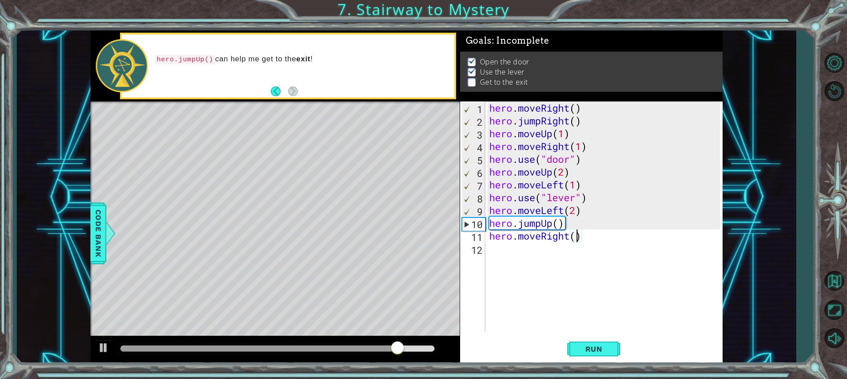
scroll to position [0, 4]
type textarea "hero.moveRight(2)"
click at [592, 356] on button "Run" at bounding box center [594, 349] width 53 height 26
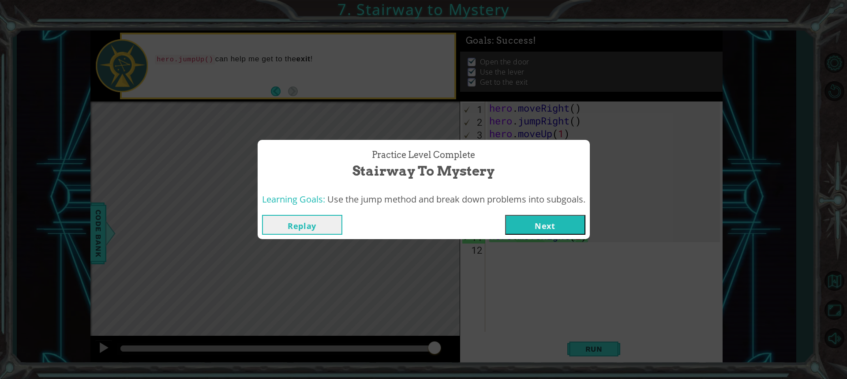
click at [534, 229] on button "Next" at bounding box center [545, 225] width 80 height 20
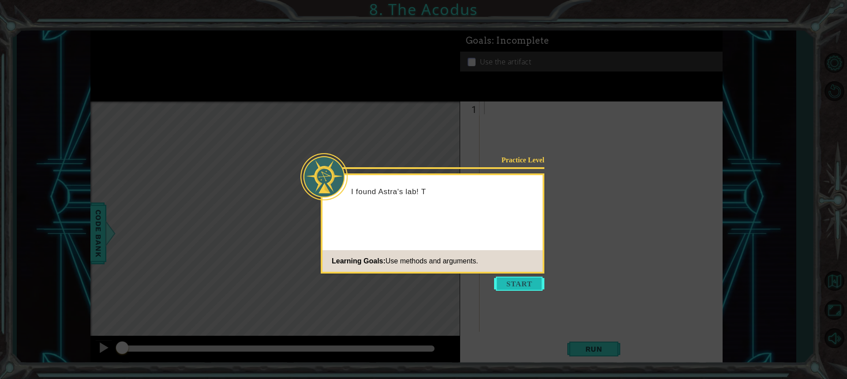
drag, startPoint x: 519, startPoint y: 276, endPoint x: 503, endPoint y: 281, distance: 17.3
click at [507, 280] on body "1 ההההההההההההההההההההההההההההההההההההההההההההההההההההההההההההההההההההההההההההה…" at bounding box center [423, 189] width 847 height 379
click at [503, 281] on button "Start" at bounding box center [519, 284] width 50 height 14
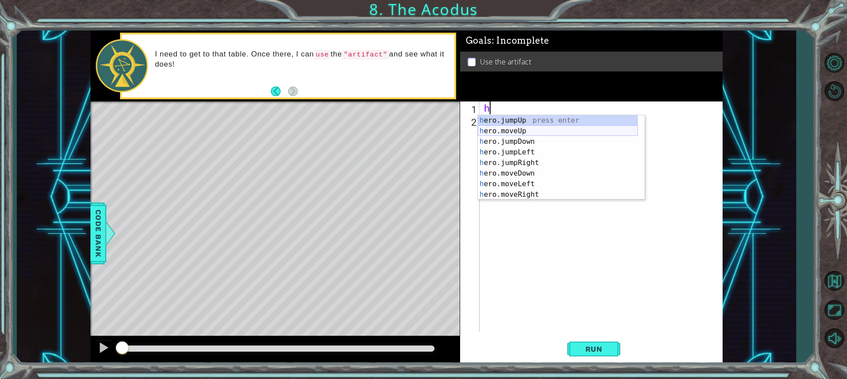
click at [503, 134] on div "h ero.jumpUp press enter h ero.moveUp press enter h ero.jumpDown press enter h …" at bounding box center [558, 168] width 160 height 106
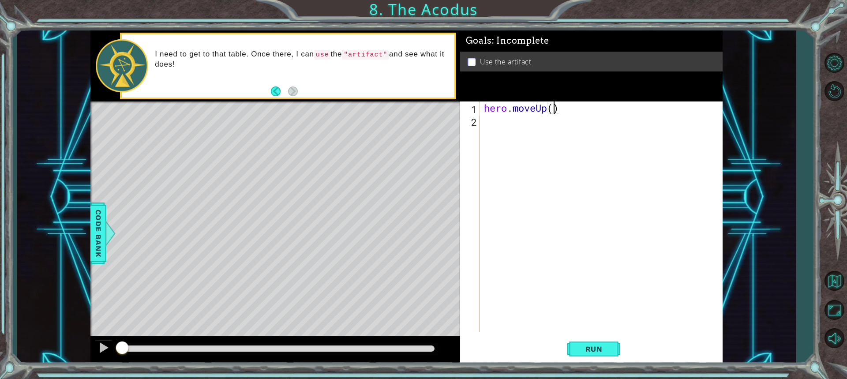
type textarea "hero.moveUp(2)"
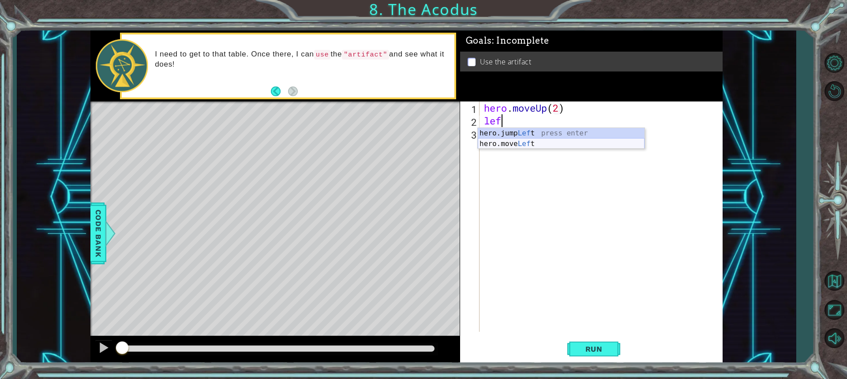
click at [525, 147] on div "hero.jump Lef t press enter hero.move Lef t press enter" at bounding box center [561, 149] width 167 height 42
type textarea "hero.moveLeft(1)"
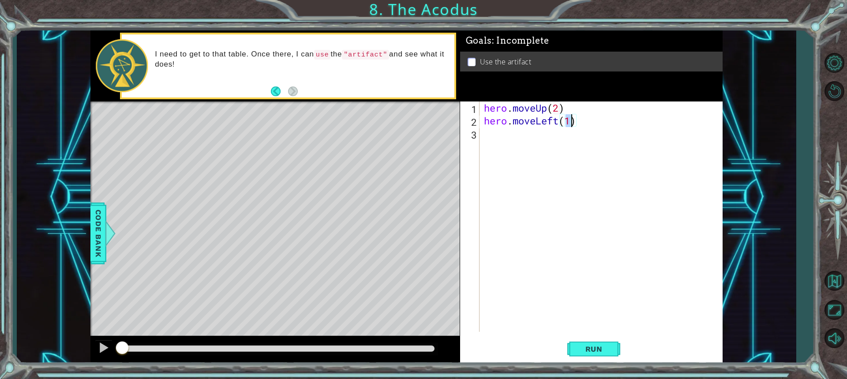
click at [502, 139] on div "hero . moveUp ( 2 ) hero . moveLeft ( 1 )" at bounding box center [603, 230] width 242 height 256
type textarea "hero.moveDown(2)"
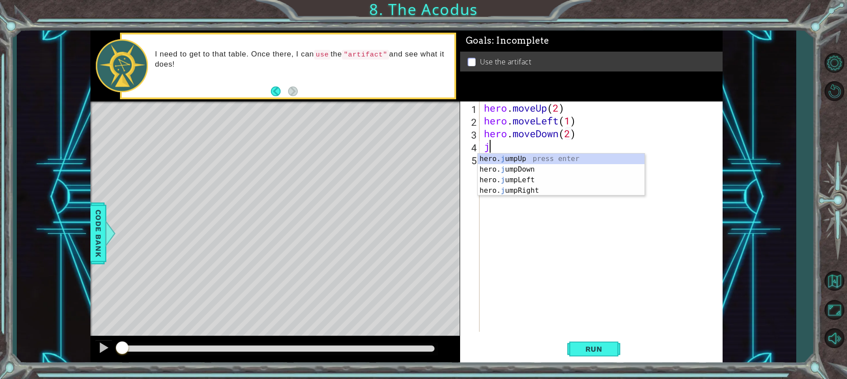
type textarea "jum"
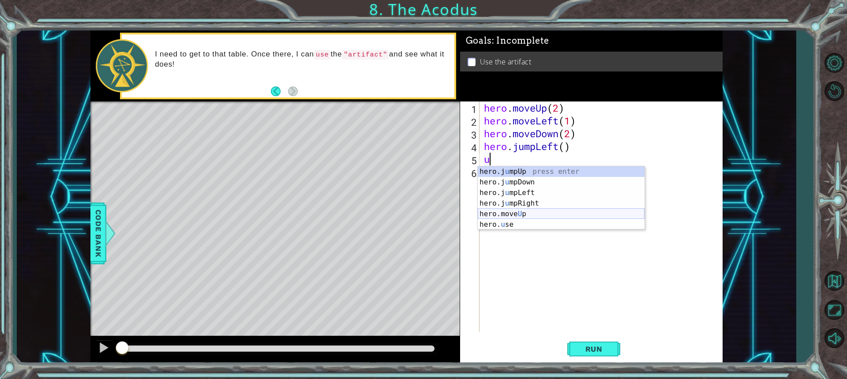
click at [497, 211] on div "hero.j u mpUp press enter hero.j u mpDown press enter hero.j u mpLeft press ent…" at bounding box center [561, 208] width 167 height 85
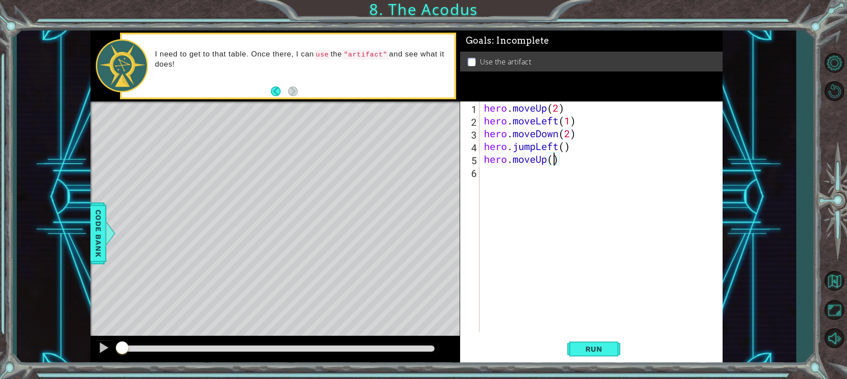
type textarea "hero.moveUp(2)"
type textarea "hero.moveRight(1)"
click at [579, 349] on span "Run" at bounding box center [594, 349] width 35 height 9
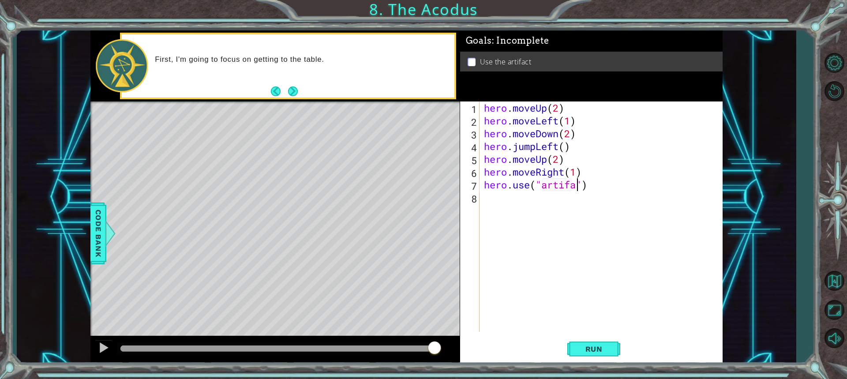
scroll to position [0, 4]
type textarea "hero.use("artifact")"
click at [577, 355] on button "Run" at bounding box center [594, 349] width 53 height 26
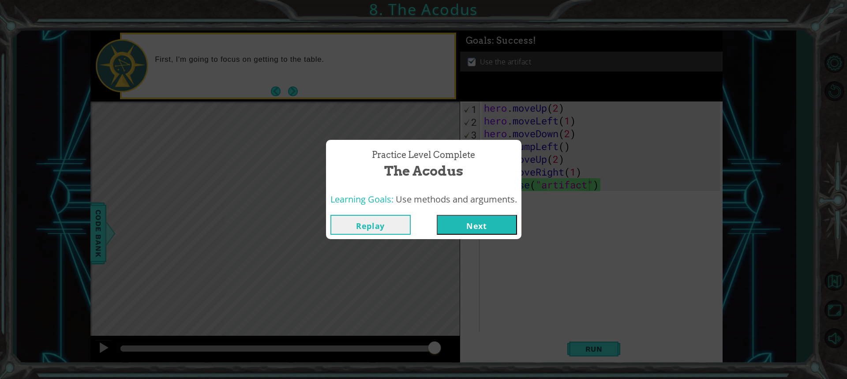
click at [489, 230] on button "Next" at bounding box center [477, 225] width 80 height 20
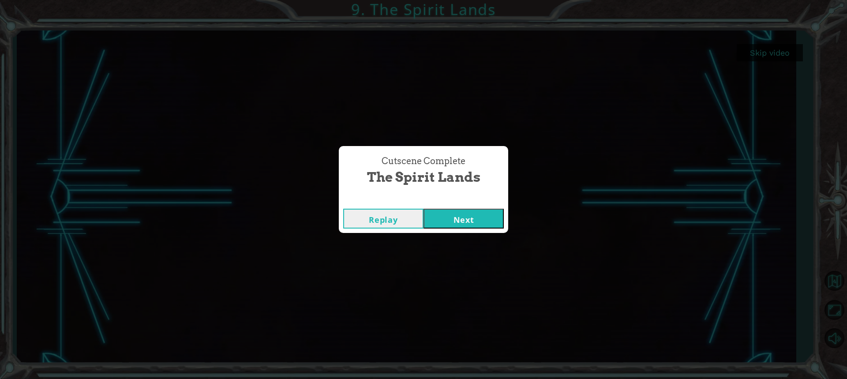
drag, startPoint x: 466, startPoint y: 210, endPoint x: 470, endPoint y: 212, distance: 5.5
click at [466, 210] on button "Next" at bounding box center [464, 219] width 80 height 20
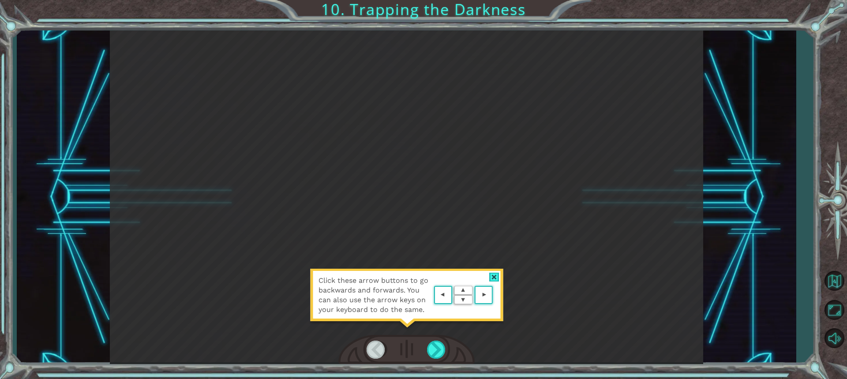
click at [495, 295] on area at bounding box center [495, 295] width 0 height 0
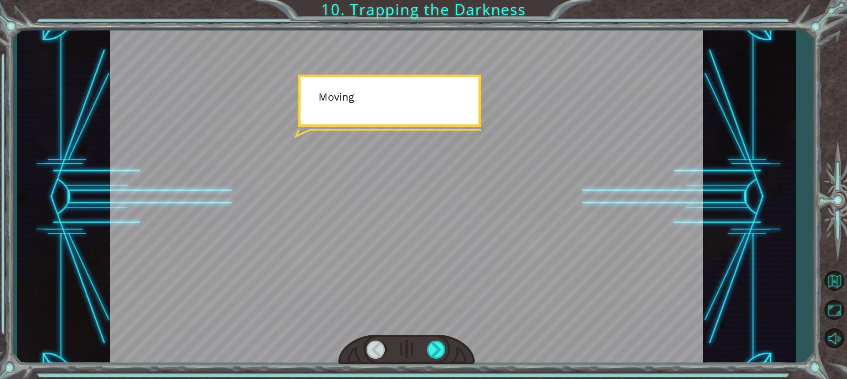
drag, startPoint x: 259, startPoint y: 233, endPoint x: 282, endPoint y: 218, distance: 27.9
click at [282, 218] on div at bounding box center [407, 197] width 594 height 334
click at [316, 199] on div at bounding box center [407, 197] width 594 height 334
click at [361, 173] on div at bounding box center [407, 197] width 594 height 334
click at [379, 128] on div at bounding box center [407, 197] width 594 height 334
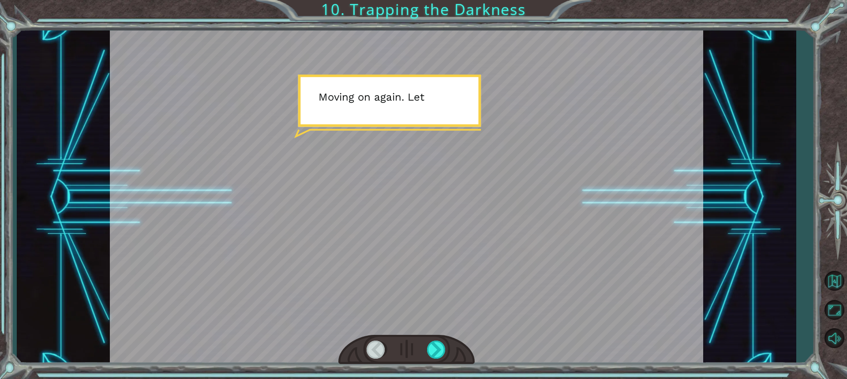
click at [380, 128] on div at bounding box center [407, 197] width 594 height 334
click at [382, 125] on div at bounding box center [407, 197] width 594 height 334
click at [396, 92] on div at bounding box center [407, 197] width 594 height 334
click at [396, 89] on div at bounding box center [407, 197] width 594 height 334
click at [393, 93] on div at bounding box center [407, 197] width 594 height 334
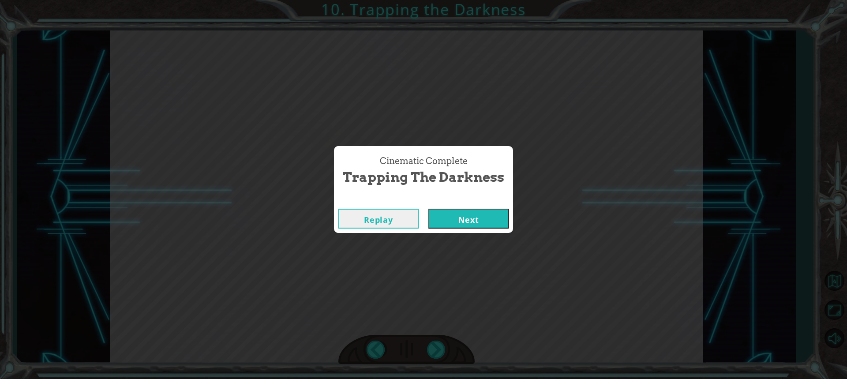
click at [429, 209] on button "Next" at bounding box center [469, 219] width 80 height 20
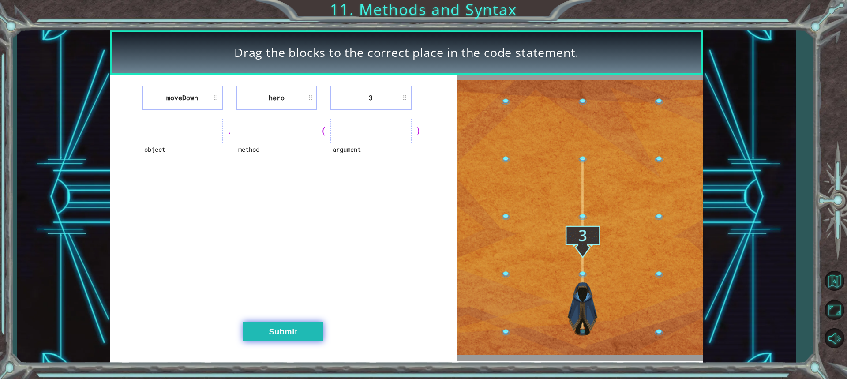
click at [271, 327] on button "Submit" at bounding box center [283, 332] width 80 height 20
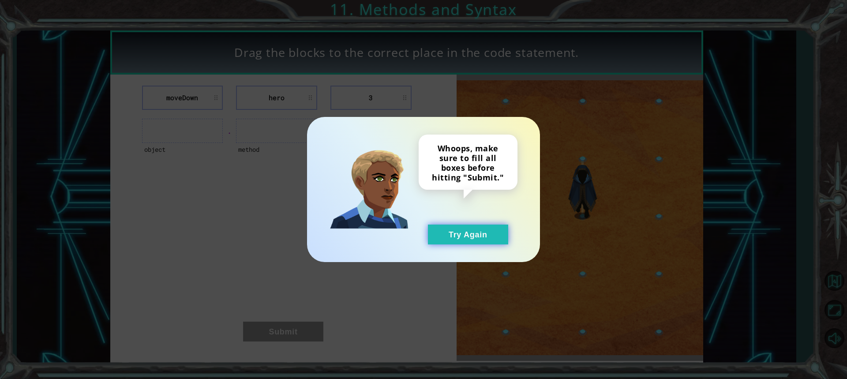
click at [475, 241] on button "Try Again" at bounding box center [468, 235] width 80 height 20
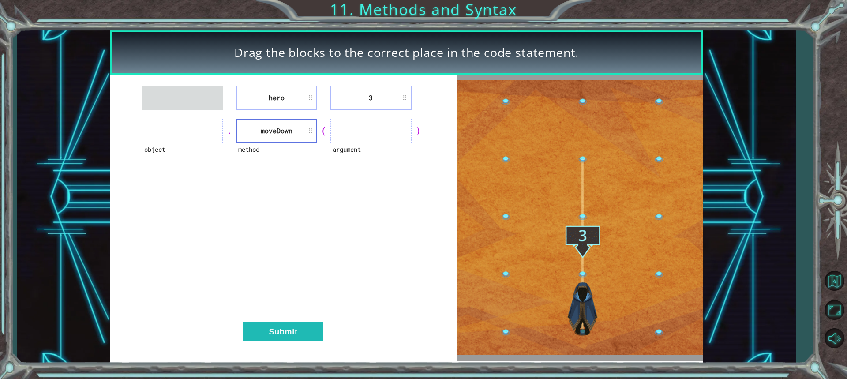
click at [306, 128] on li "moveDown" at bounding box center [276, 131] width 81 height 24
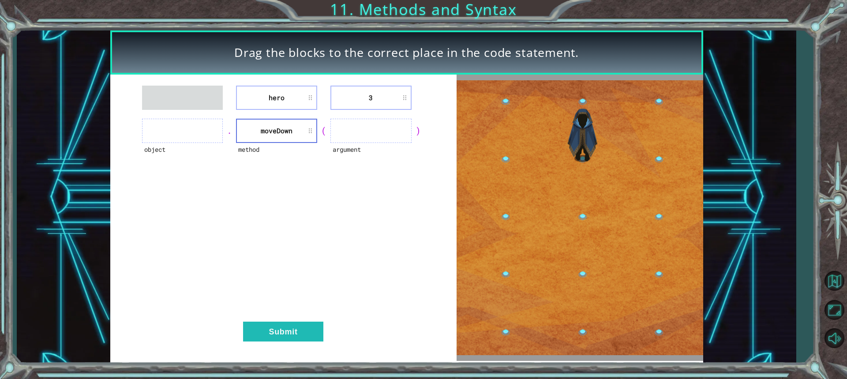
click at [311, 127] on li "moveDown" at bounding box center [276, 131] width 81 height 24
click at [158, 96] on ul at bounding box center [182, 98] width 81 height 24
drag, startPoint x: 158, startPoint y: 96, endPoint x: 159, endPoint y: 143, distance: 47.7
click at [159, 143] on div "hero 3 object . method [GEOGRAPHIC_DATA] ( argument ) Submit" at bounding box center [283, 218] width 346 height 286
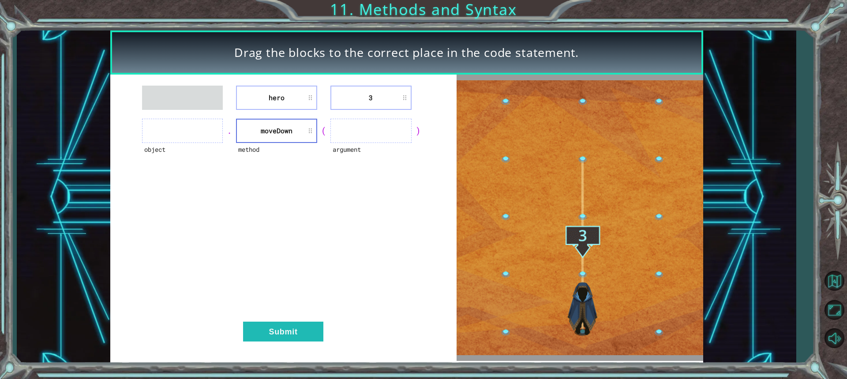
click at [169, 138] on ul at bounding box center [182, 131] width 81 height 24
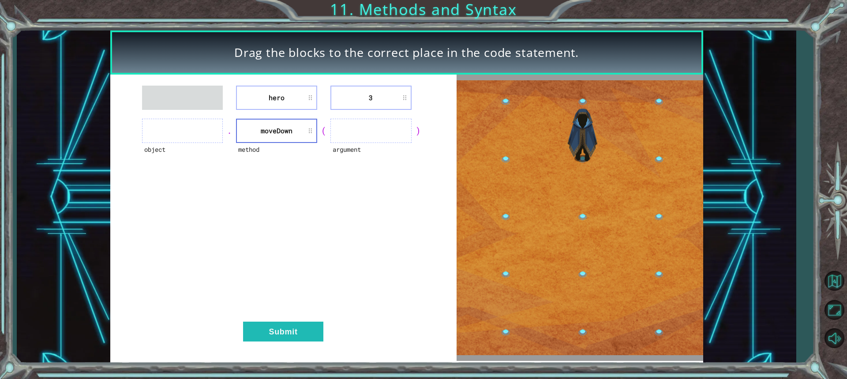
click at [169, 138] on ul at bounding box center [182, 131] width 81 height 24
click at [169, 137] on ul at bounding box center [182, 131] width 81 height 24
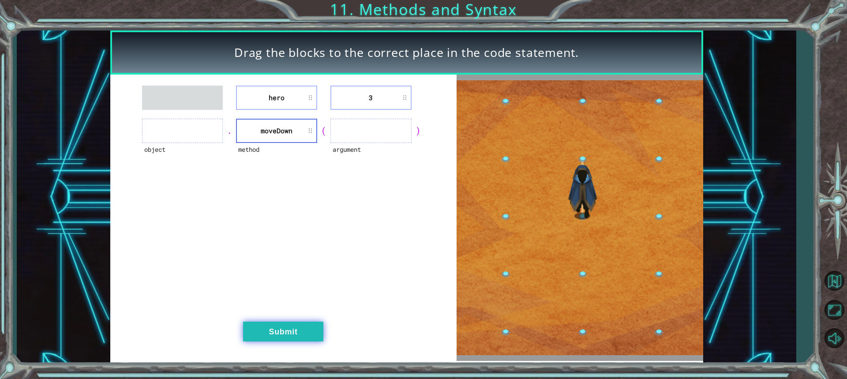
drag, startPoint x: 311, startPoint y: 343, endPoint x: 309, endPoint y: 334, distance: 9.9
click at [310, 342] on div "hero 3 object . method [GEOGRAPHIC_DATA] ( argument ) Submit" at bounding box center [283, 218] width 346 height 286
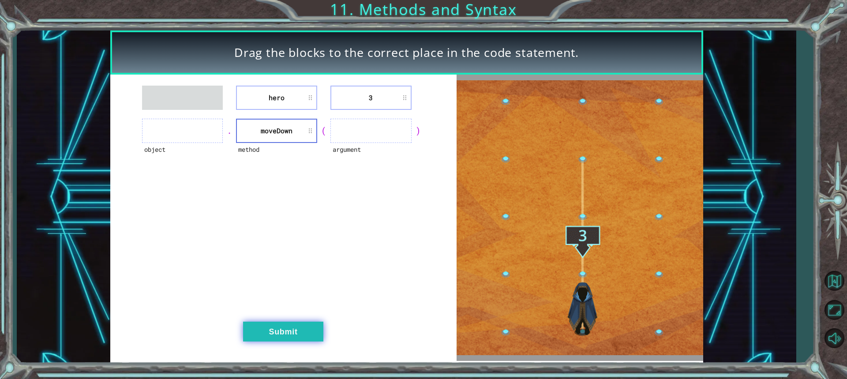
click at [308, 331] on button "Submit" at bounding box center [283, 332] width 80 height 20
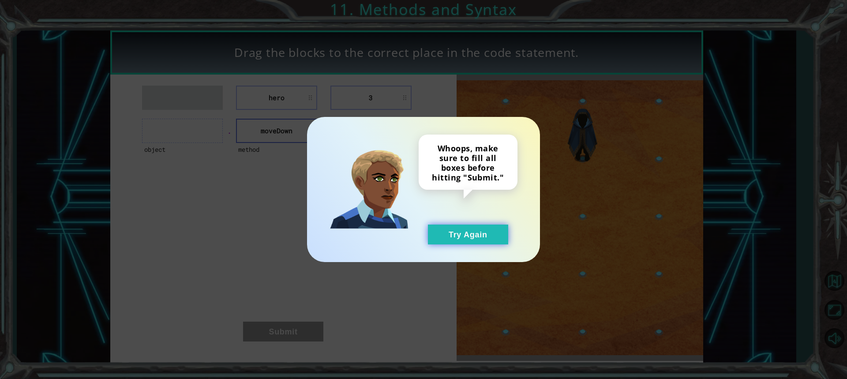
click at [459, 239] on button "Try Again" at bounding box center [468, 235] width 80 height 20
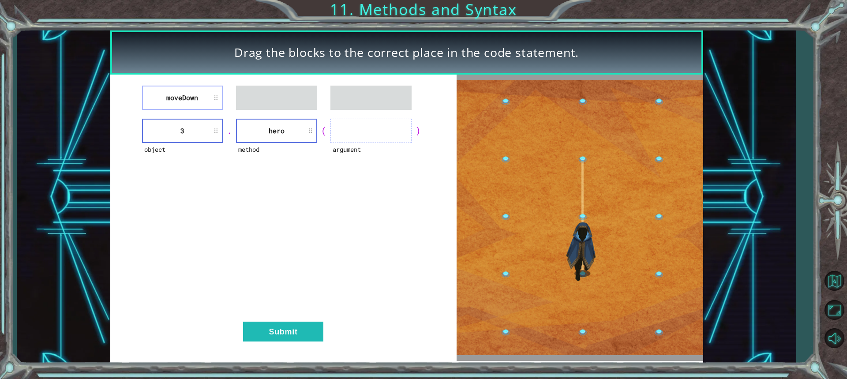
drag, startPoint x: 209, startPoint y: 94, endPoint x: 215, endPoint y: 92, distance: 6.8
click at [209, 94] on li "moveDown" at bounding box center [182, 98] width 81 height 24
click at [215, 92] on li "moveDown" at bounding box center [182, 98] width 81 height 24
drag, startPoint x: 222, startPoint y: 95, endPoint x: 204, endPoint y: 97, distance: 18.6
drag, startPoint x: 204, startPoint y: 97, endPoint x: 476, endPoint y: 166, distance: 281.1
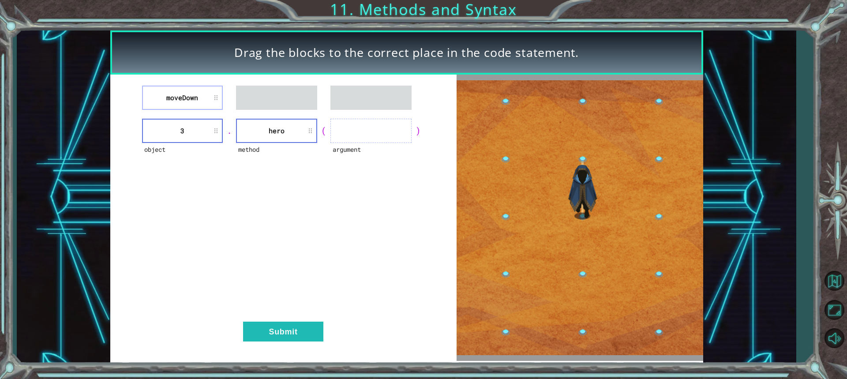
click at [478, 165] on img at bounding box center [580, 217] width 247 height 275
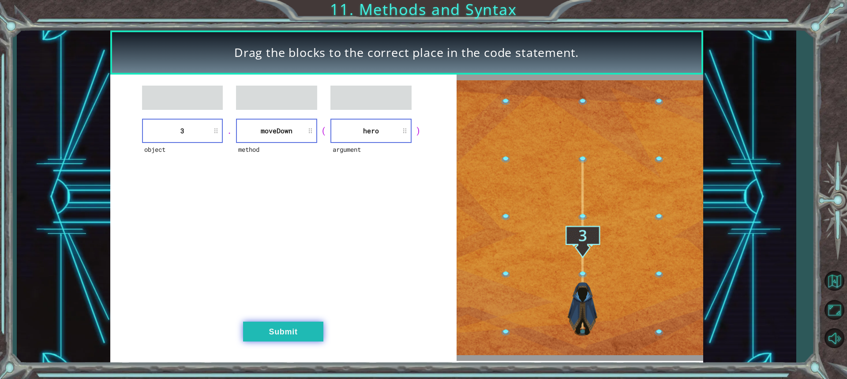
click at [278, 331] on button "Submit" at bounding box center [283, 332] width 80 height 20
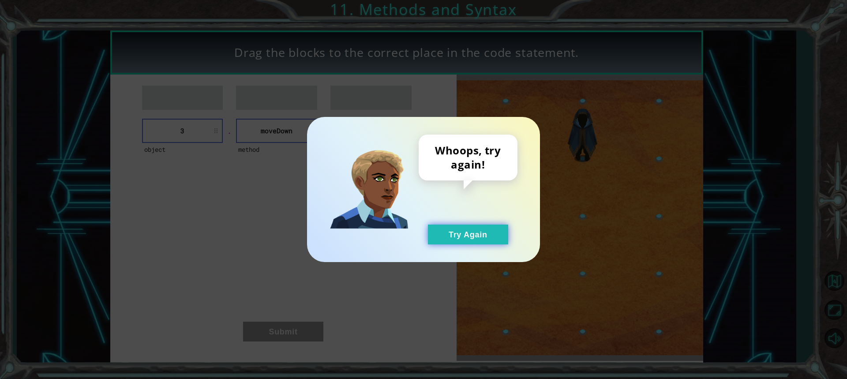
click at [463, 231] on button "Try Again" at bounding box center [468, 235] width 80 height 20
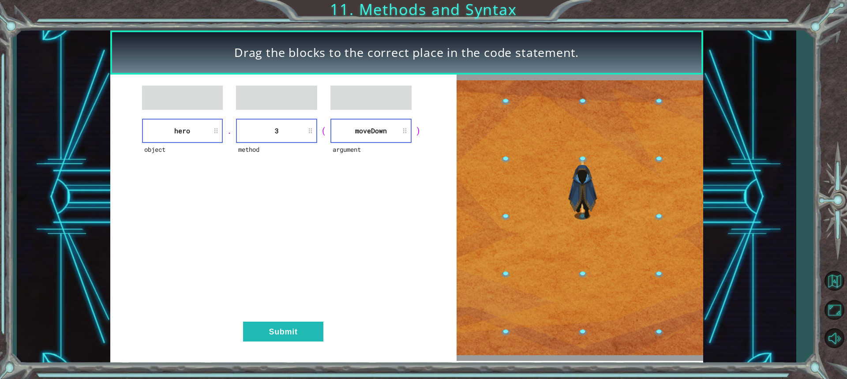
click at [290, 319] on div "object hero . method 3 ( argument [GEOGRAPHIC_DATA] ) Submit" at bounding box center [283, 218] width 346 height 286
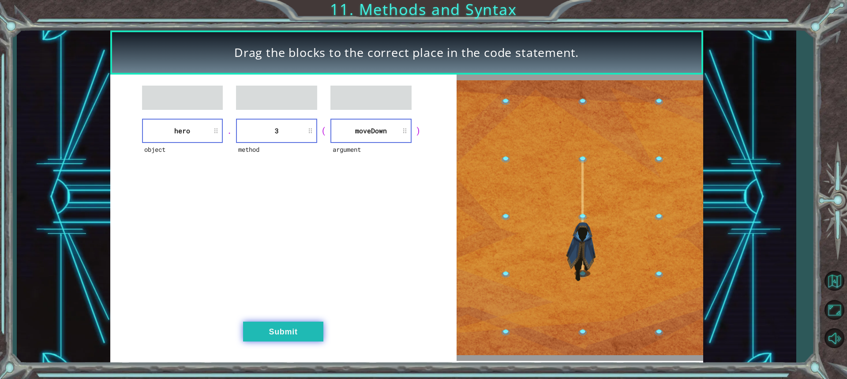
click at [294, 333] on button "Submit" at bounding box center [283, 332] width 80 height 20
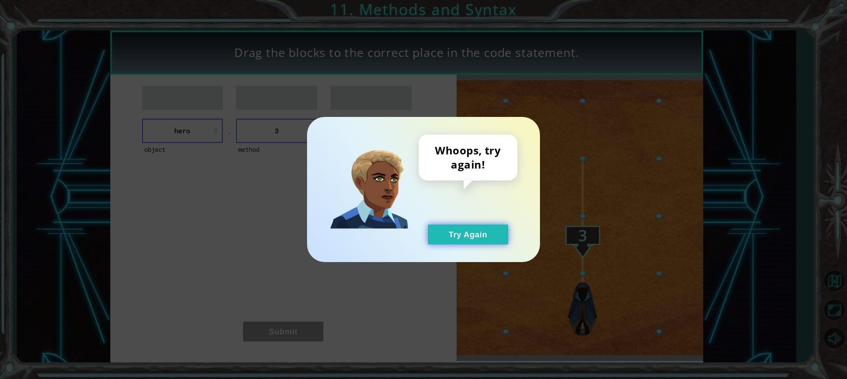
click at [456, 235] on button "Try Again" at bounding box center [468, 235] width 80 height 20
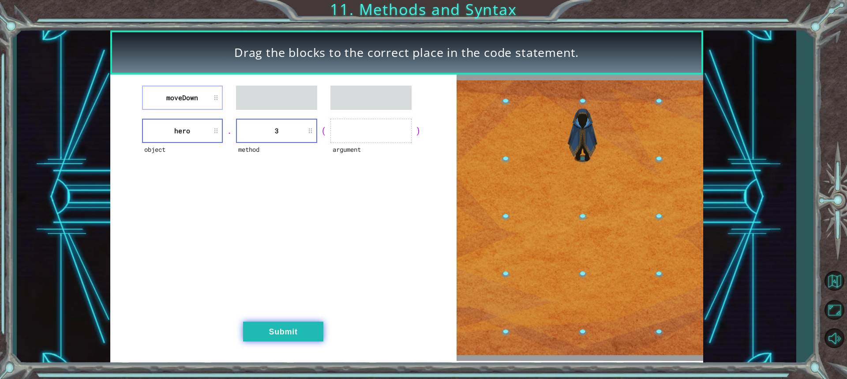
click at [281, 331] on button "Submit" at bounding box center [283, 332] width 80 height 20
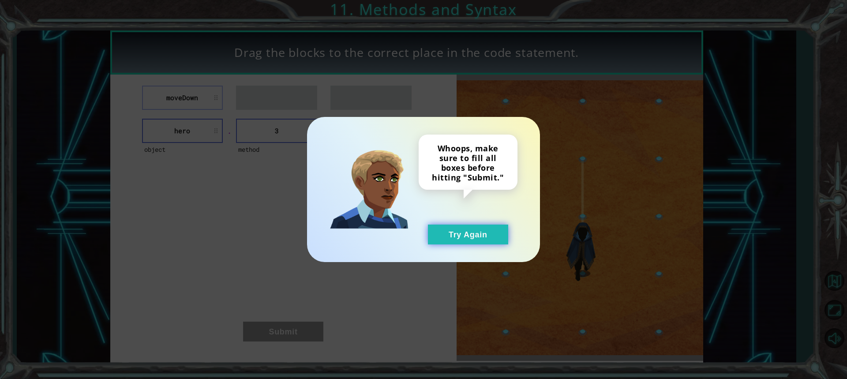
click at [483, 237] on button "Try Again" at bounding box center [468, 235] width 80 height 20
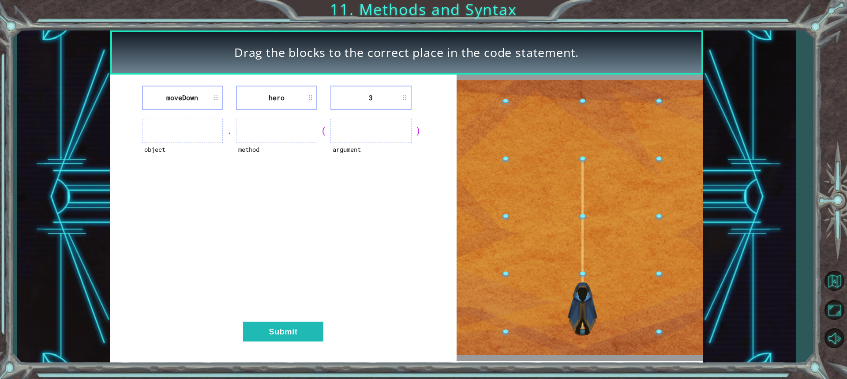
click at [394, 131] on ul at bounding box center [371, 131] width 81 height 24
drag, startPoint x: 394, startPoint y: 131, endPoint x: 312, endPoint y: 144, distance: 82.7
click at [312, 143] on div "object . method ( argument )" at bounding box center [283, 131] width 324 height 24
click at [299, 142] on ul at bounding box center [276, 131] width 81 height 24
click at [297, 139] on ul at bounding box center [276, 131] width 81 height 24
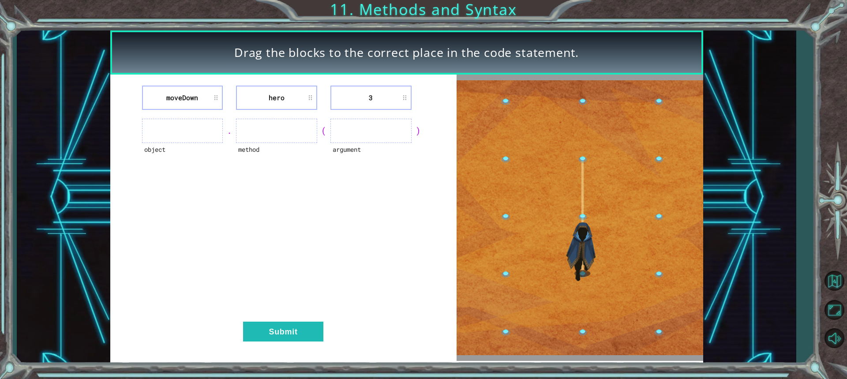
click at [297, 139] on ul at bounding box center [276, 131] width 81 height 24
drag, startPoint x: 297, startPoint y: 139, endPoint x: 297, endPoint y: 133, distance: 5.8
click at [297, 138] on ul at bounding box center [276, 131] width 81 height 24
click at [309, 125] on ul at bounding box center [276, 131] width 81 height 24
click at [306, 91] on li "hero" at bounding box center [276, 98] width 81 height 24
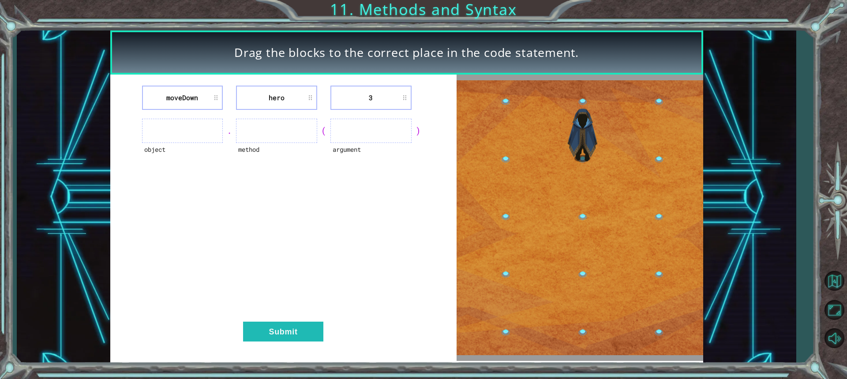
click at [306, 91] on li "hero" at bounding box center [276, 98] width 81 height 24
drag, startPoint x: 306, startPoint y: 91, endPoint x: 299, endPoint y: 105, distance: 16.0
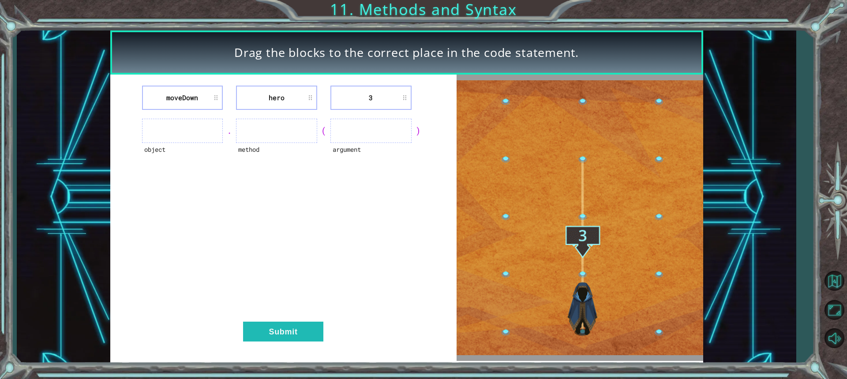
click at [299, 106] on li "hero" at bounding box center [276, 98] width 81 height 24
click at [406, 94] on li "3" at bounding box center [371, 98] width 81 height 24
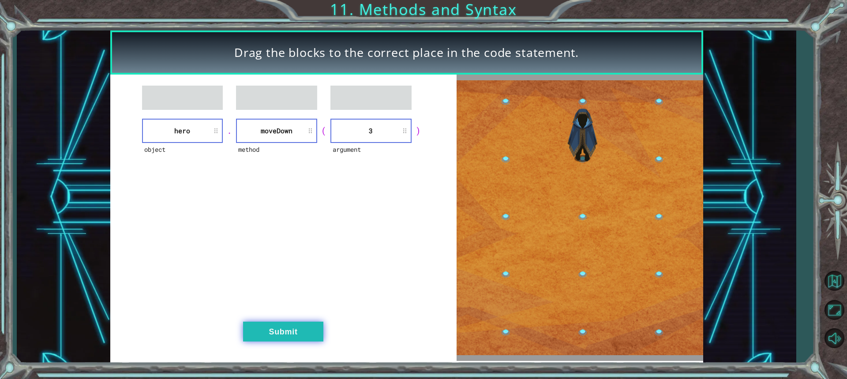
click at [299, 327] on button "Submit" at bounding box center [283, 332] width 80 height 20
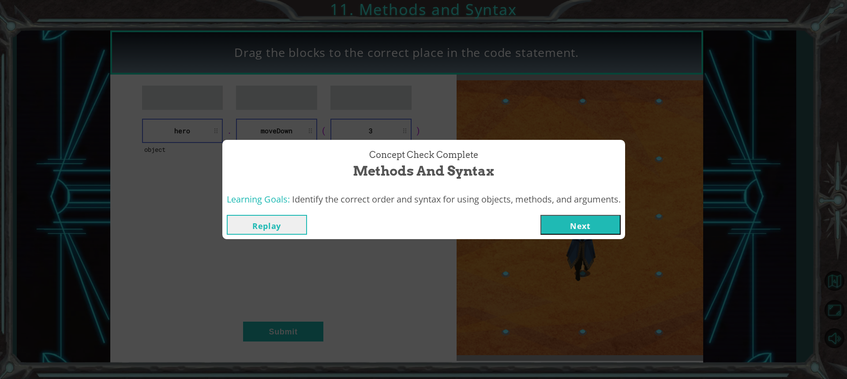
click at [599, 217] on button "Next" at bounding box center [581, 225] width 80 height 20
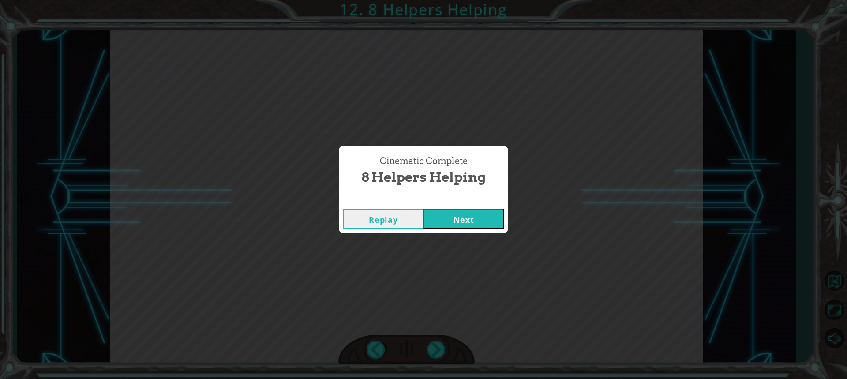
drag, startPoint x: 491, startPoint y: 224, endPoint x: 502, endPoint y: 221, distance: 11.5
click at [502, 221] on button "Next" at bounding box center [464, 219] width 80 height 20
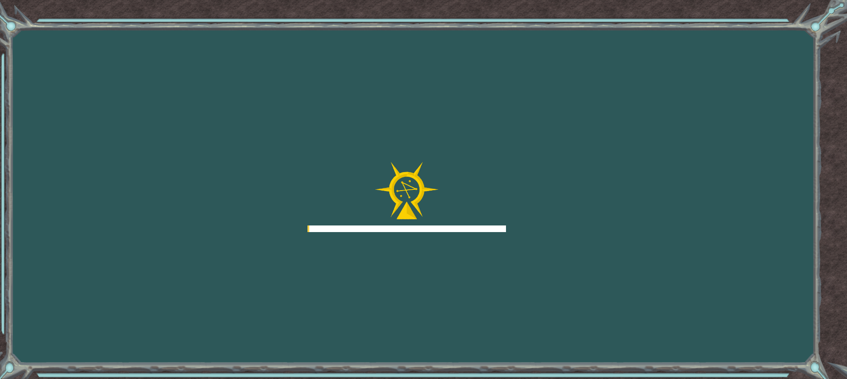
click at [497, 218] on div at bounding box center [407, 197] width 199 height 71
click at [487, 189] on div at bounding box center [407, 197] width 199 height 71
click at [488, 214] on div at bounding box center [407, 197] width 199 height 71
click at [573, 379] on html "Goals Error loading from server. Try refreshing the page. You'll need to join a…" at bounding box center [423, 189] width 847 height 379
click at [792, 369] on body "Goals Error loading from server. Try refreshing the page. You'll need to join a…" at bounding box center [423, 189] width 847 height 379
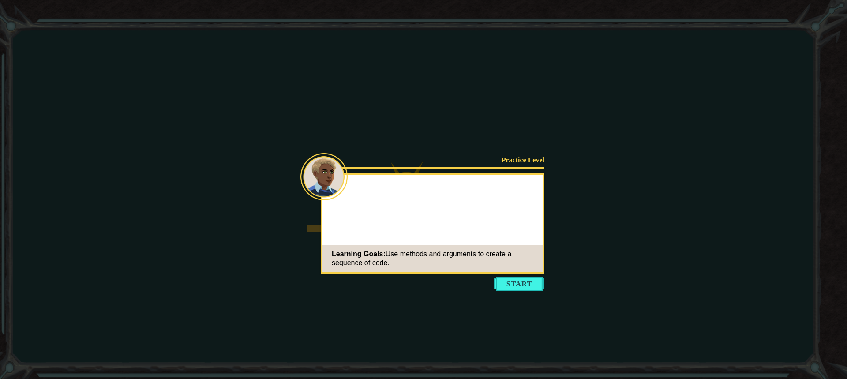
click at [795, 369] on icon at bounding box center [423, 189] width 847 height 379
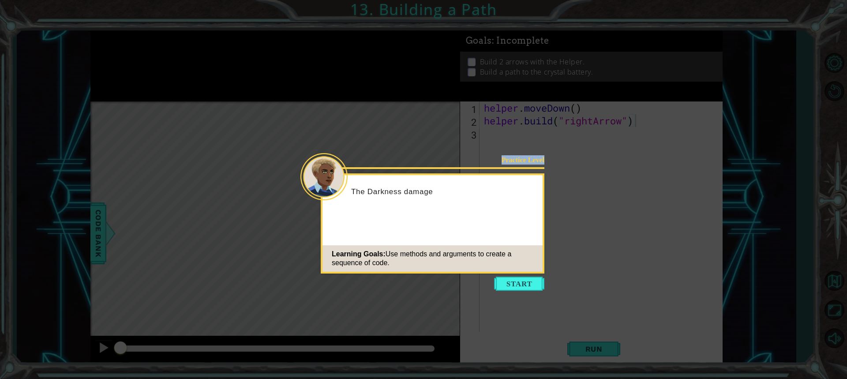
click at [493, 290] on body "1 ההההההההההההההההההההההההההההההההההההההההההההההההההההההההההההההההההההההההההההה…" at bounding box center [423, 189] width 847 height 379
click at [504, 284] on button "Start" at bounding box center [519, 284] width 50 height 14
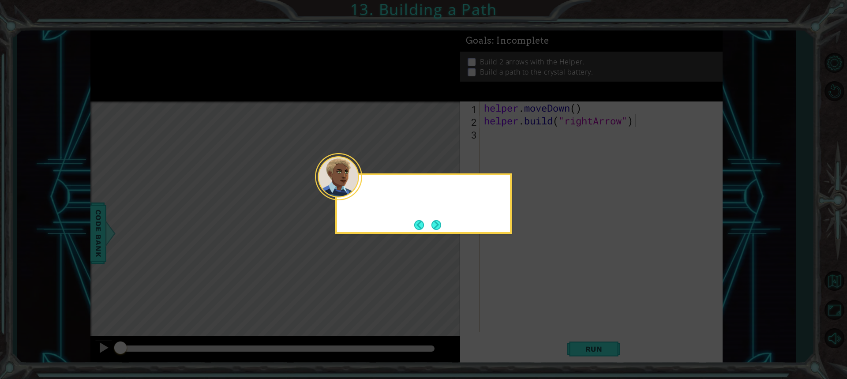
click at [504, 284] on icon at bounding box center [423, 189] width 847 height 379
click at [505, 284] on icon at bounding box center [423, 189] width 847 height 379
click at [446, 215] on div "It look" at bounding box center [423, 203] width 177 height 60
click at [405, 233] on div "It looks like" at bounding box center [423, 203] width 177 height 60
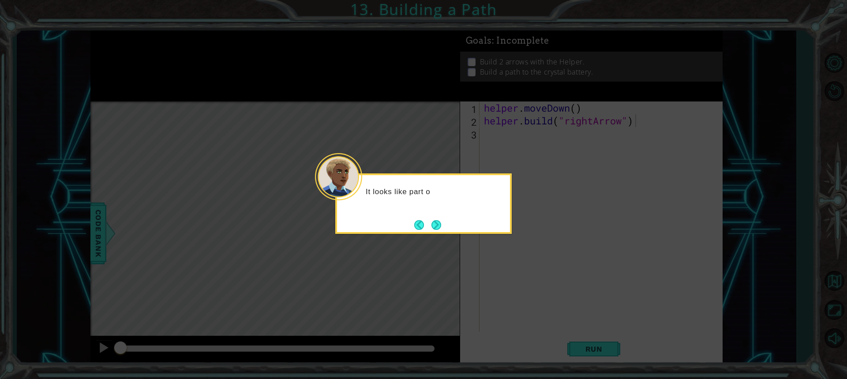
click at [407, 231] on div "It looks like part o" at bounding box center [423, 203] width 177 height 60
click at [409, 229] on div "It looks like part o" at bounding box center [423, 203] width 177 height 60
click at [454, 216] on div "It looks like part of the p" at bounding box center [423, 203] width 177 height 60
click at [444, 216] on div "It looks like part of the path for" at bounding box center [423, 203] width 177 height 60
click at [448, 221] on div "It looks like part of the path for" at bounding box center [423, 203] width 177 height 60
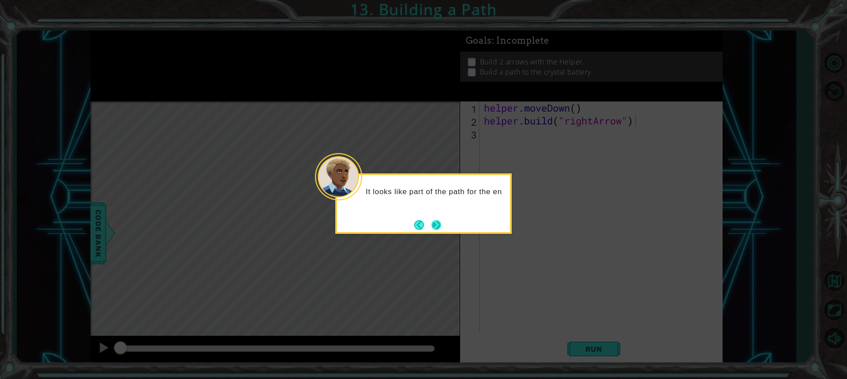
drag, startPoint x: 448, startPoint y: 221, endPoint x: 435, endPoint y: 224, distance: 13.1
click at [446, 214] on div "It looks like part of the path for the en" at bounding box center [423, 196] width 173 height 35
drag, startPoint x: 435, startPoint y: 224, endPoint x: 421, endPoint y: 240, distance: 21.0
click at [433, 225] on button "Next" at bounding box center [437, 225] width 10 height 10
click at [421, 240] on icon at bounding box center [423, 189] width 847 height 379
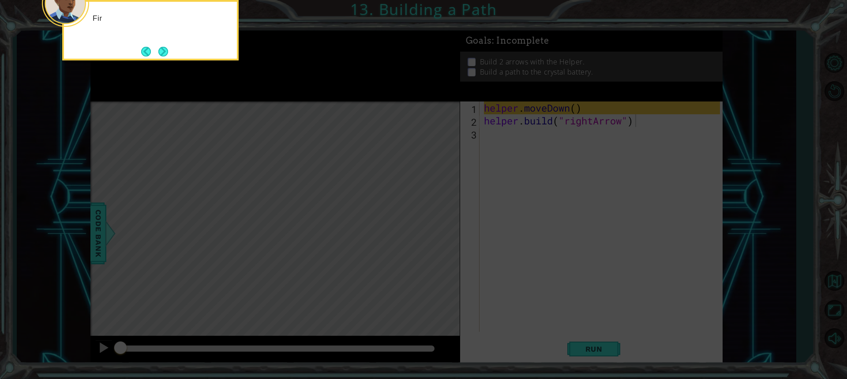
drag, startPoint x: 434, startPoint y: 238, endPoint x: 558, endPoint y: 185, distance: 135.0
click at [438, 236] on icon at bounding box center [423, 56] width 847 height 645
drag, startPoint x: 558, startPoint y: 185, endPoint x: 522, endPoint y: 169, distance: 39.8
click at [545, 174] on icon at bounding box center [423, 56] width 847 height 645
drag, startPoint x: 479, startPoint y: 159, endPoint x: 238, endPoint y: 158, distance: 241.0
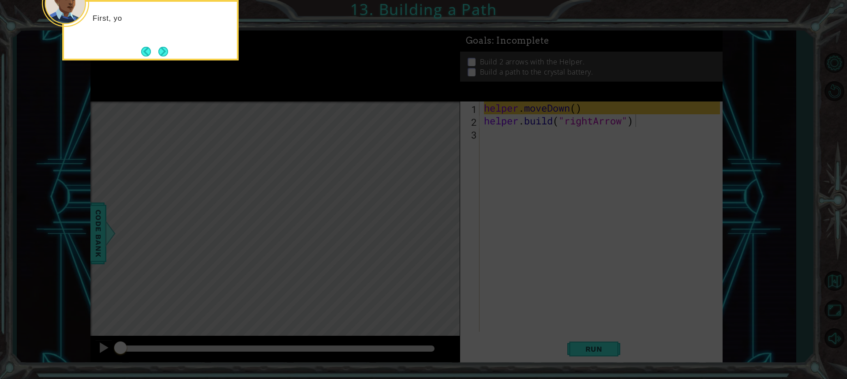
click at [426, 158] on icon at bounding box center [423, 56] width 847 height 645
drag, startPoint x: 238, startPoint y: 158, endPoint x: 213, endPoint y: 108, distance: 56.2
click at [225, 147] on icon at bounding box center [423, 56] width 847 height 645
click at [166, 52] on button "Next" at bounding box center [163, 52] width 10 height 10
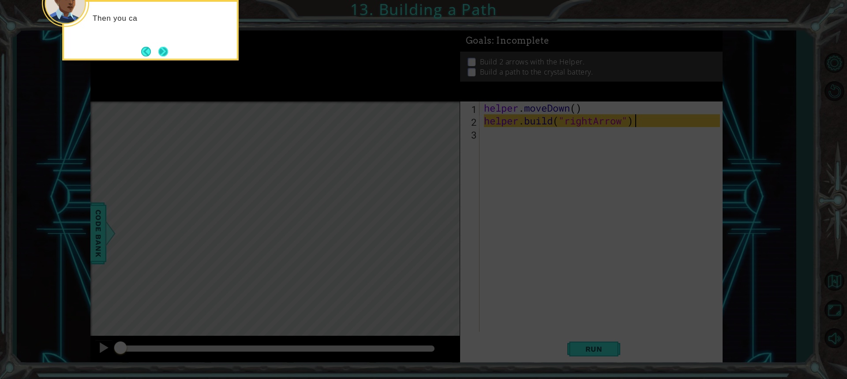
click at [168, 50] on button "Next" at bounding box center [163, 52] width 10 height 10
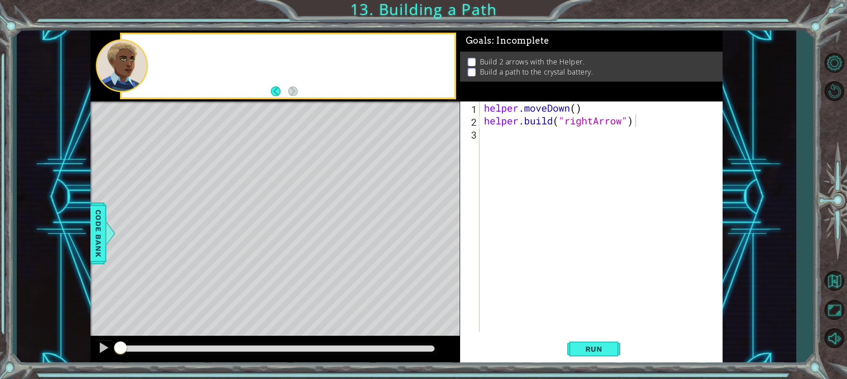
click at [168, 50] on div at bounding box center [288, 65] width 333 height 63
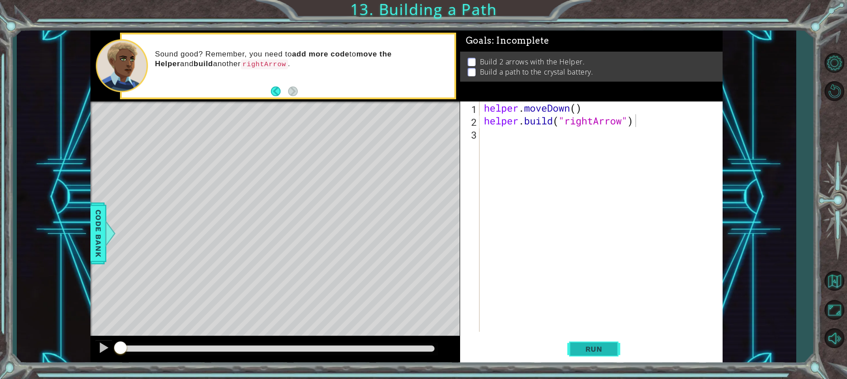
drag, startPoint x: 551, startPoint y: 350, endPoint x: 572, endPoint y: 341, distance: 23.4
click at [560, 338] on div "Run" at bounding box center [594, 349] width 263 height 26
click at [583, 352] on span "Run" at bounding box center [594, 349] width 35 height 9
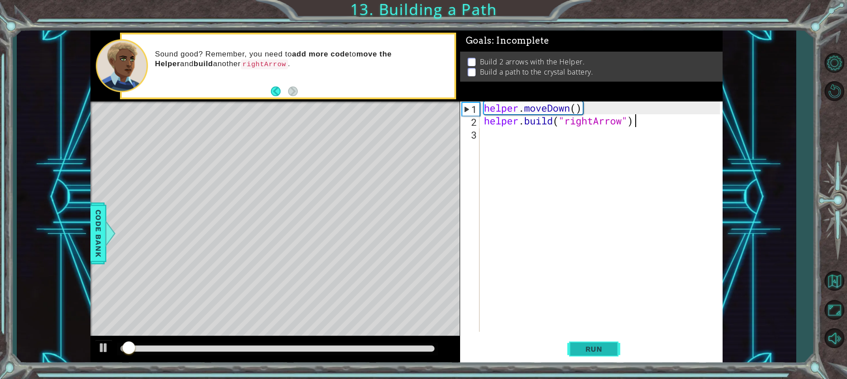
click at [598, 350] on span "Run" at bounding box center [594, 349] width 35 height 9
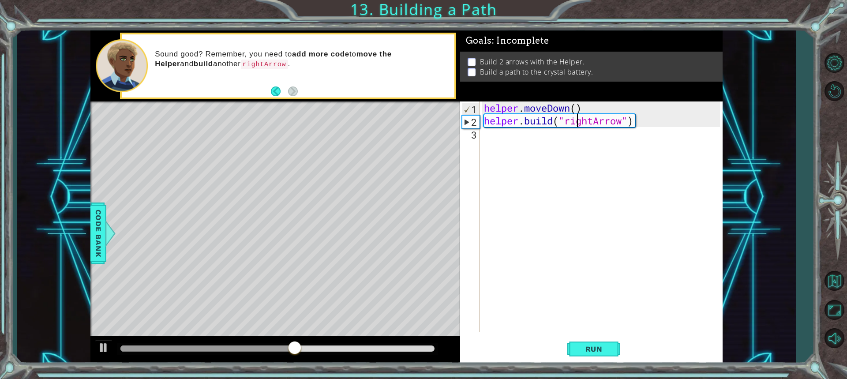
drag, startPoint x: 579, startPoint y: 124, endPoint x: 567, endPoint y: 143, distance: 23.0
click at [577, 127] on div "helper . moveDown ( ) helper . build ( "rightArrow" )" at bounding box center [603, 230] width 242 height 256
type textarea "[DOMAIN_NAME]("rightArrow")"
click at [567, 143] on div "helper . moveDown ( ) helper . build ( "rightArrow" )" at bounding box center [601, 217] width 238 height 230
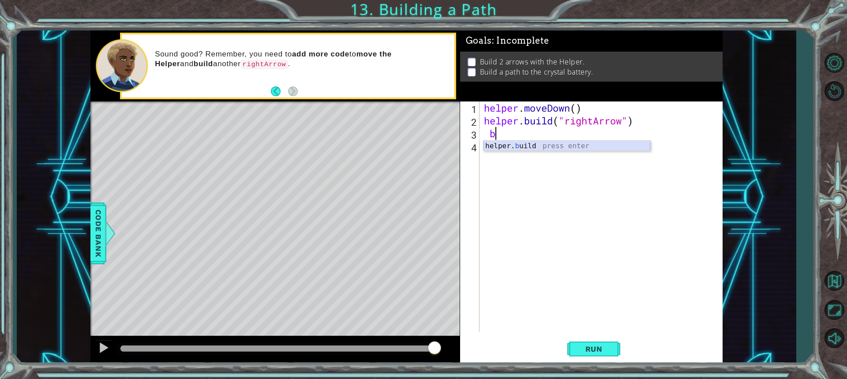
click at [563, 148] on div "helper. b uild press enter" at bounding box center [567, 157] width 167 height 32
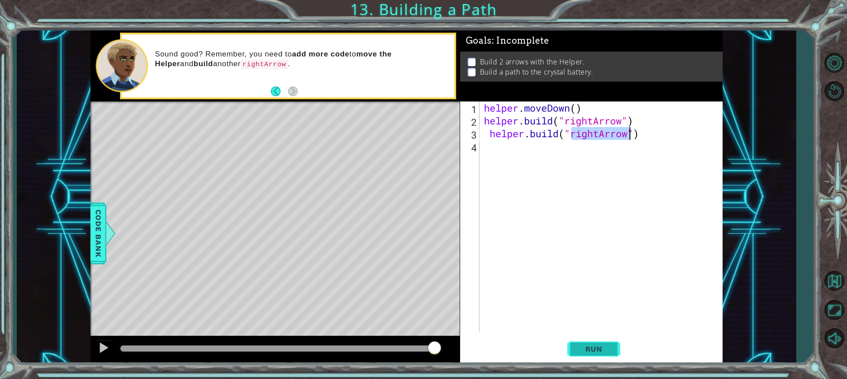
click at [587, 339] on button "Run" at bounding box center [594, 349] width 53 height 26
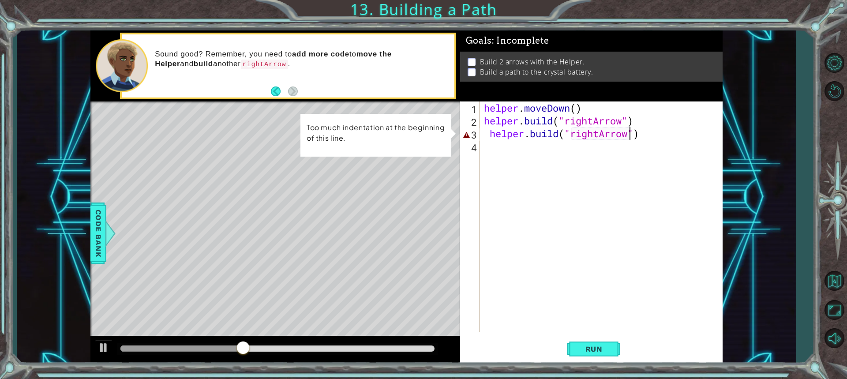
click at [647, 136] on div "helper . moveDown ( ) helper . build ( "rightArrow" ) helper . build ( "rightAr…" at bounding box center [603, 230] width 242 height 256
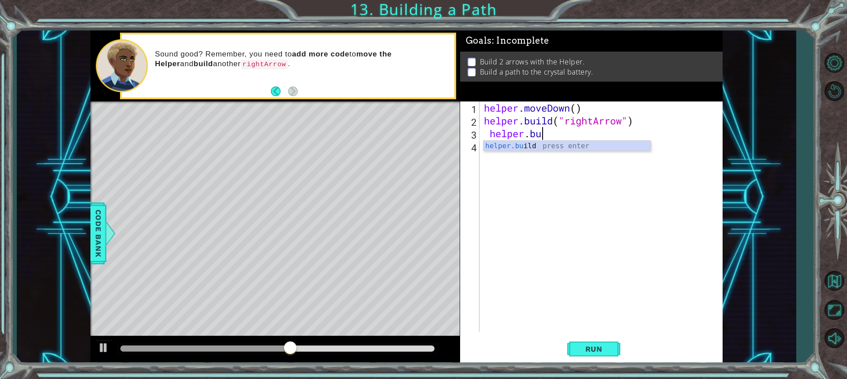
type textarea "h"
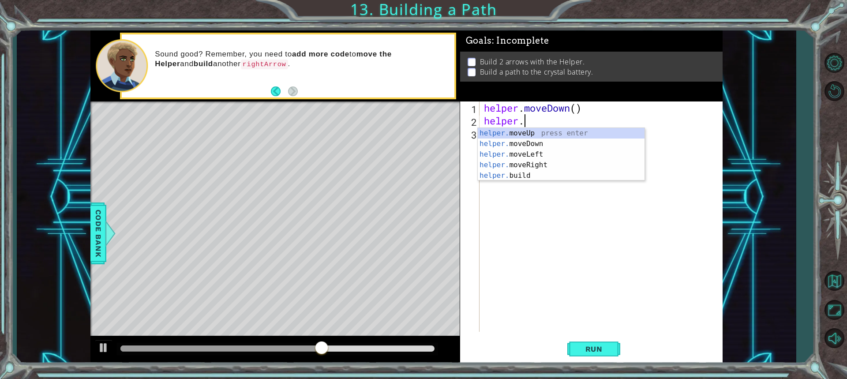
type textarea "h"
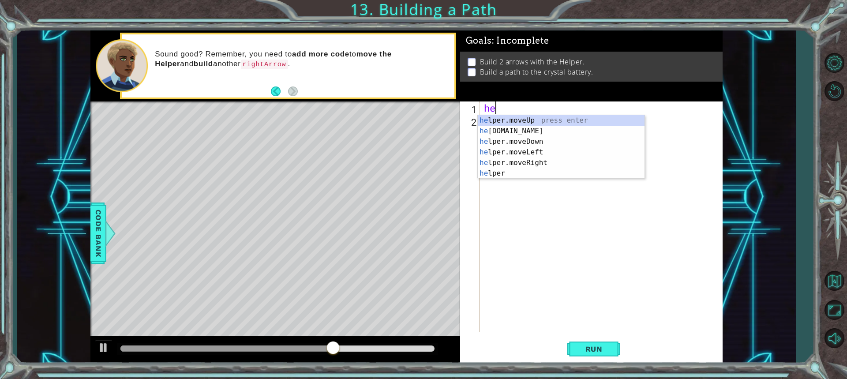
type textarea "h"
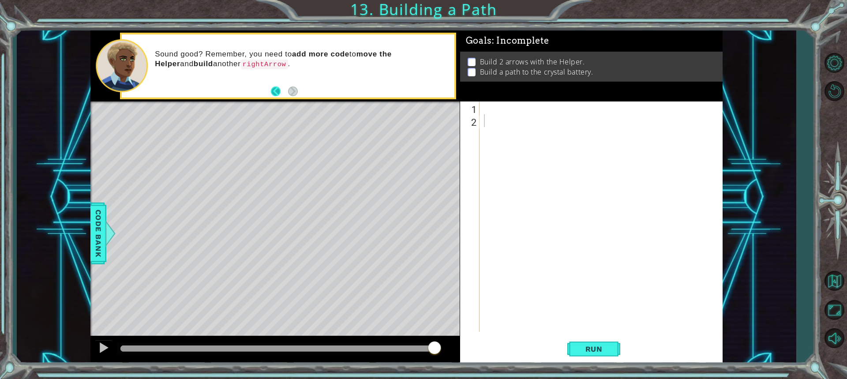
click at [283, 91] on button "Back" at bounding box center [279, 91] width 17 height 10
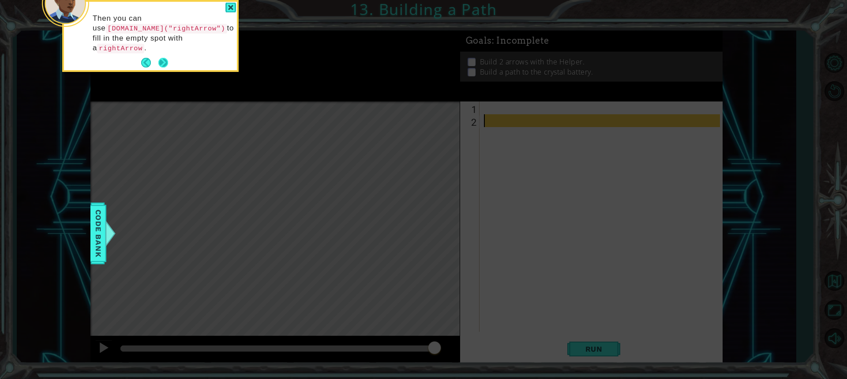
click at [167, 58] on button "Next" at bounding box center [163, 63] width 10 height 10
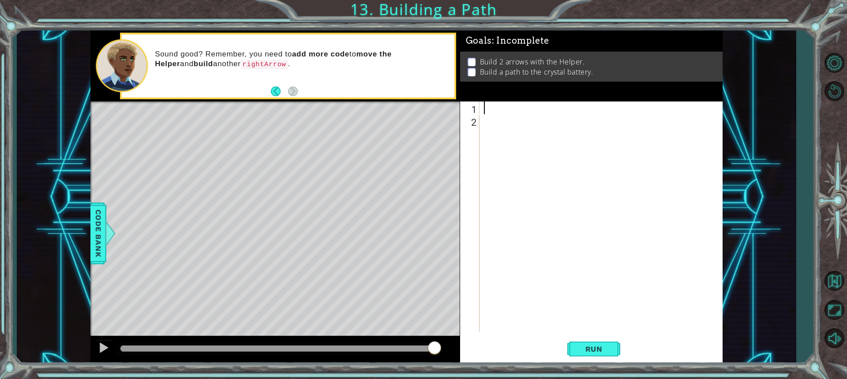
click at [500, 104] on div at bounding box center [603, 230] width 242 height 256
click at [481, 266] on div "1 2 ההההההההההההההההההההההההההההההההההההההההההההההההההההההההההההההההההההההההההה…" at bounding box center [590, 217] width 260 height 230
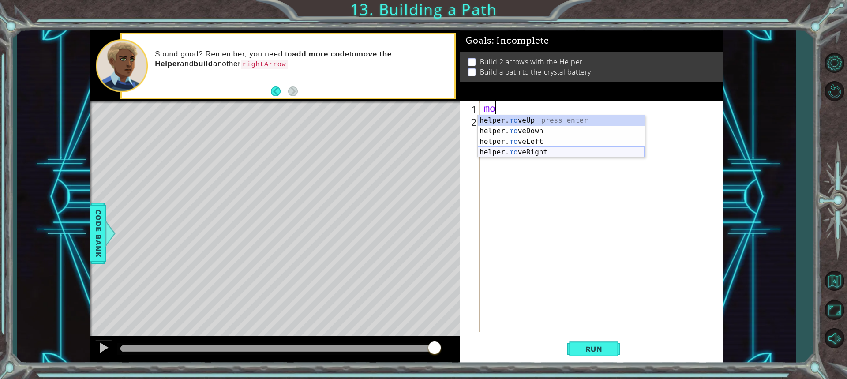
click at [519, 153] on div "helper. mo veUp press enter helper. mo veDown press enter helper. mo veLeft pre…" at bounding box center [561, 147] width 167 height 64
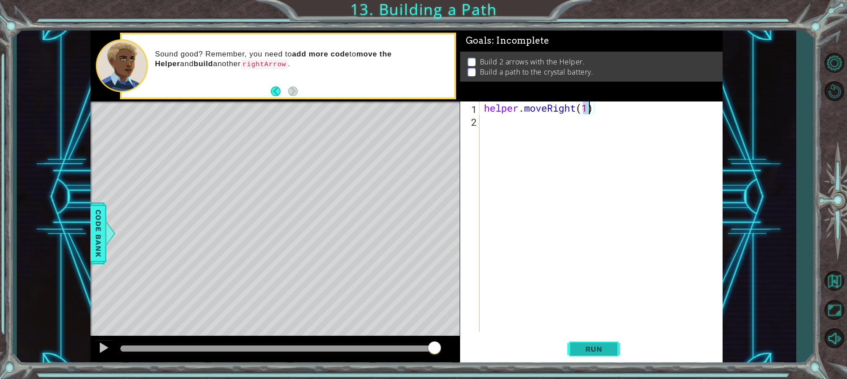
type textarea "helper.moveRight(1)"
click at [589, 355] on button "Run" at bounding box center [594, 349] width 53 height 26
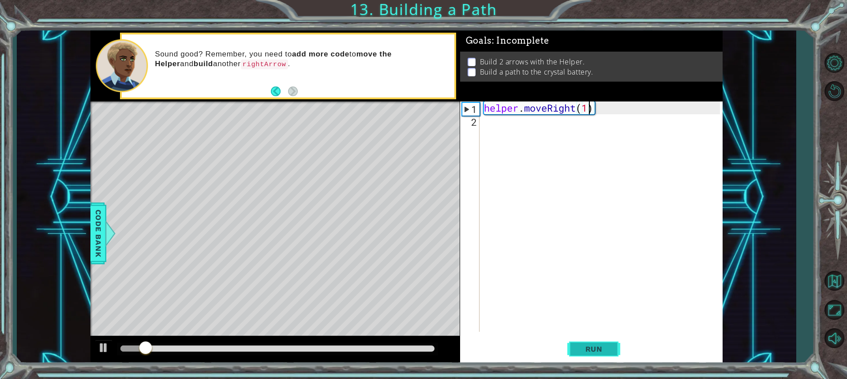
click at [589, 355] on button "Run" at bounding box center [594, 349] width 53 height 26
click at [518, 125] on div "helper . moveRight ( 1 )" at bounding box center [603, 230] width 242 height 256
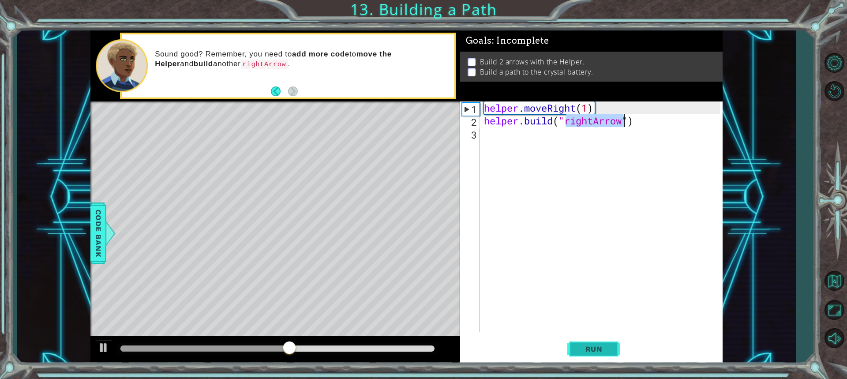
type textarea "[DOMAIN_NAME]("rightArrow")"
click at [609, 358] on button "Run" at bounding box center [594, 349] width 53 height 26
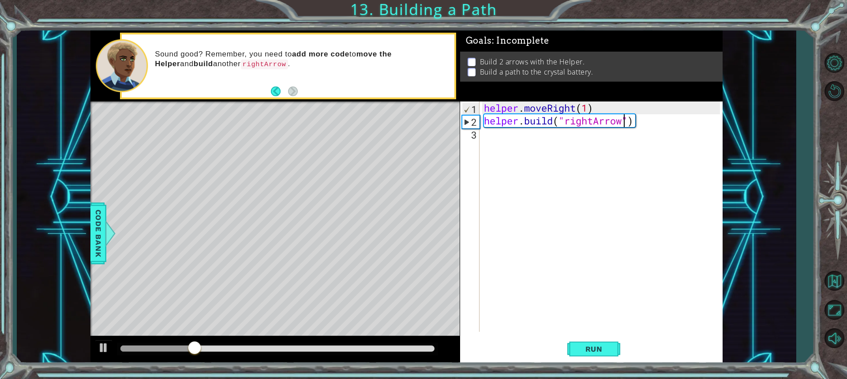
click at [504, 132] on div "helper . moveRight ( 1 ) helper . build ( "rightArrow" )" at bounding box center [603, 230] width 242 height 256
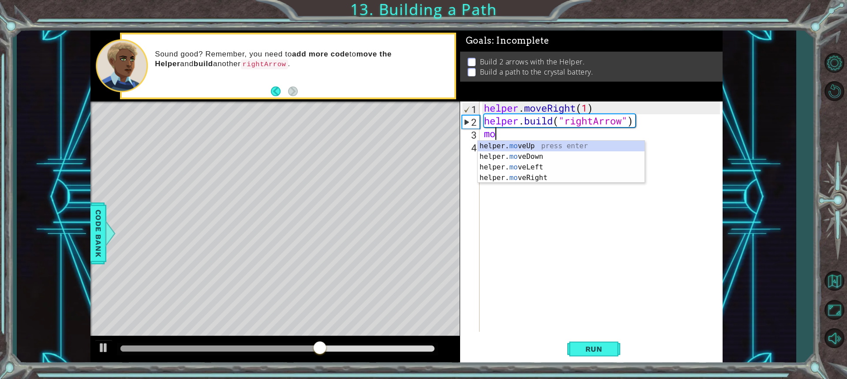
type textarea "m"
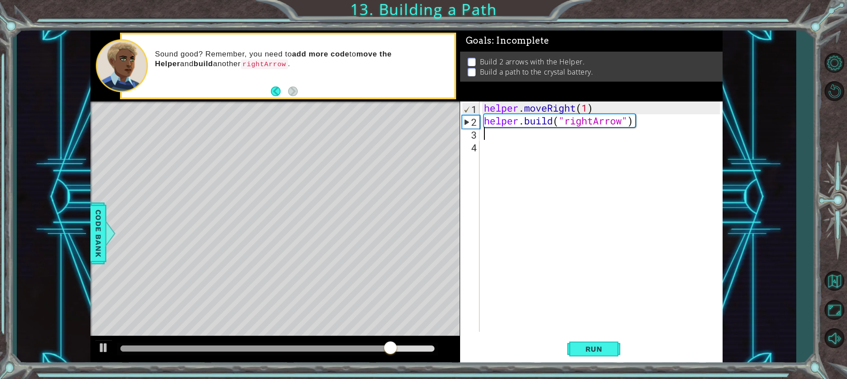
click at [588, 114] on div "helper . moveRight ( 1 ) helper . build ( "rightArrow" )" at bounding box center [603, 230] width 242 height 256
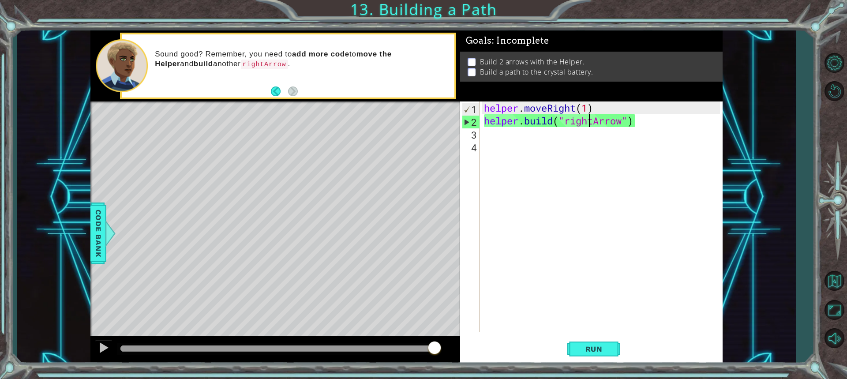
click at [585, 108] on div "helper . moveRight ( 1 ) helper . build ( "rightArrow" )" at bounding box center [603, 230] width 242 height 256
click at [585, 106] on div "helper . moveRight ( 1 ) helper . build ( "rightArrow" )" at bounding box center [603, 230] width 242 height 256
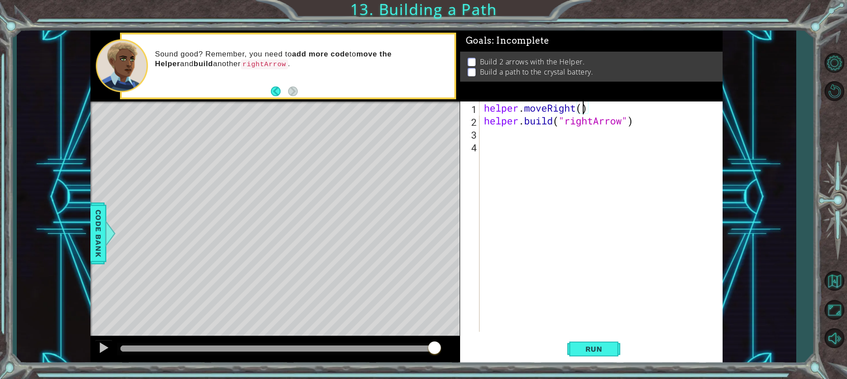
scroll to position [0, 4]
type textarea "helper.moveRight(4)"
click at [591, 347] on span "Run" at bounding box center [594, 349] width 35 height 9
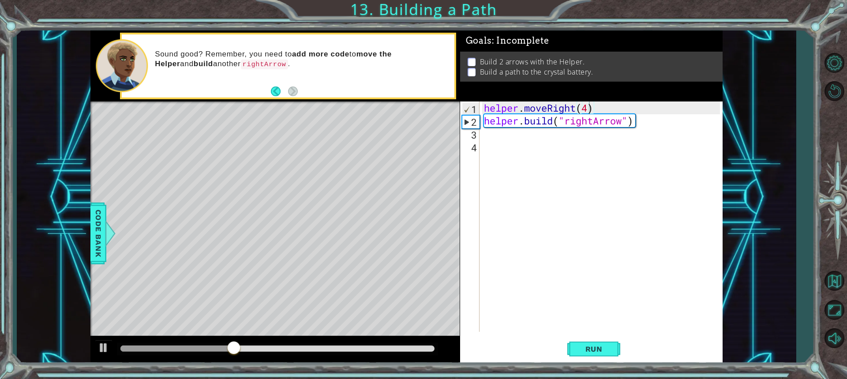
click at [181, 204] on div "Level Map" at bounding box center [294, 232] width 408 height 260
drag, startPoint x: 181, startPoint y: 204, endPoint x: 343, endPoint y: 214, distance: 162.3
click at [346, 212] on div "Level Map" at bounding box center [294, 232] width 408 height 260
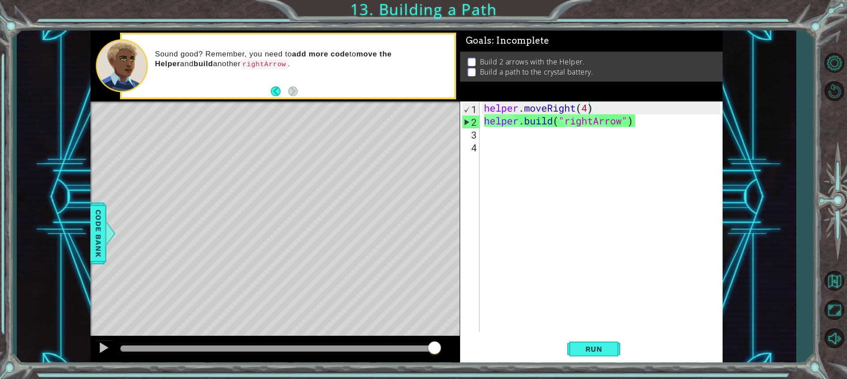
scroll to position [0, 0]
click at [531, 134] on div "helper . moveRight ( 4 ) helper . build ( "rightArrow" )" at bounding box center [603, 230] width 242 height 256
